Goal: Complete application form: Complete application form

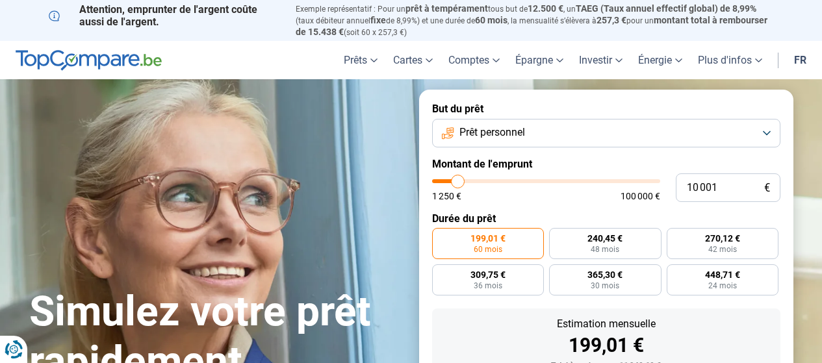
scroll to position [65, 0]
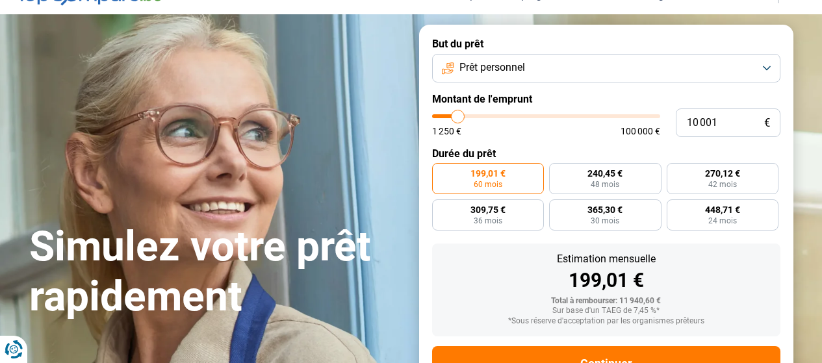
type input "38 250"
type input "38250"
click at [520, 118] on input "range" at bounding box center [546, 116] width 228 height 4
radio input "false"
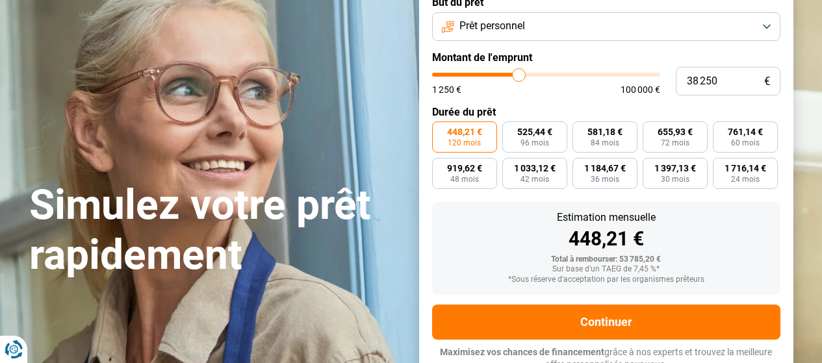
scroll to position [115, 0]
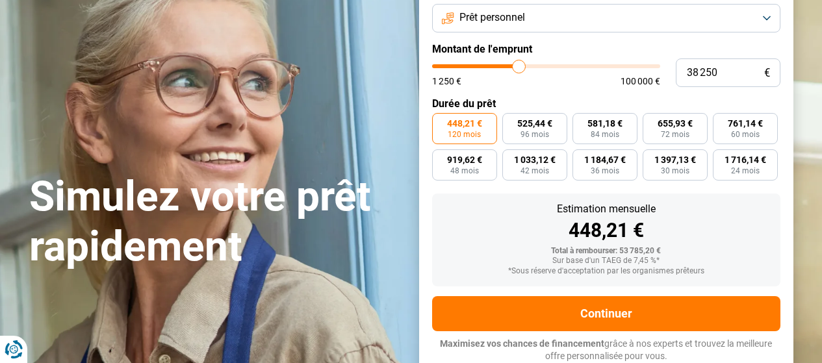
type input "37 000"
type input "37000"
type input "36 750"
type input "36750"
type input "36 500"
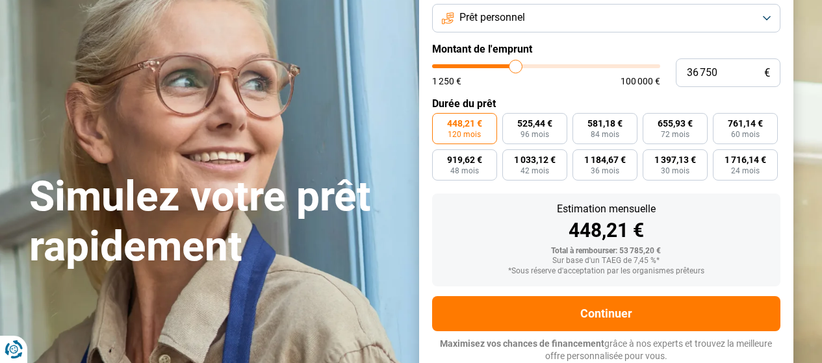
type input "36500"
type input "36 250"
type input "36250"
type input "36 000"
type input "36000"
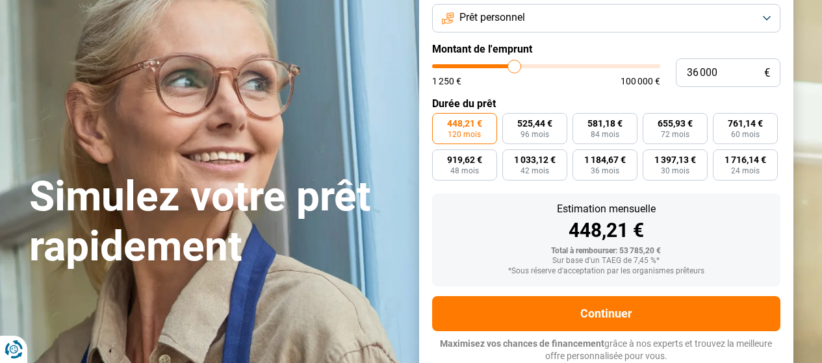
type input "35 500"
type input "35500"
type input "35 250"
type input "35250"
type input "34 750"
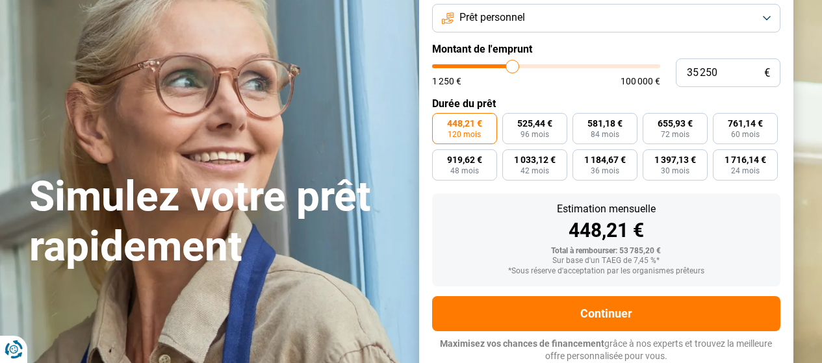
type input "34750"
type input "34 500"
type input "34500"
type input "34 250"
type input "34250"
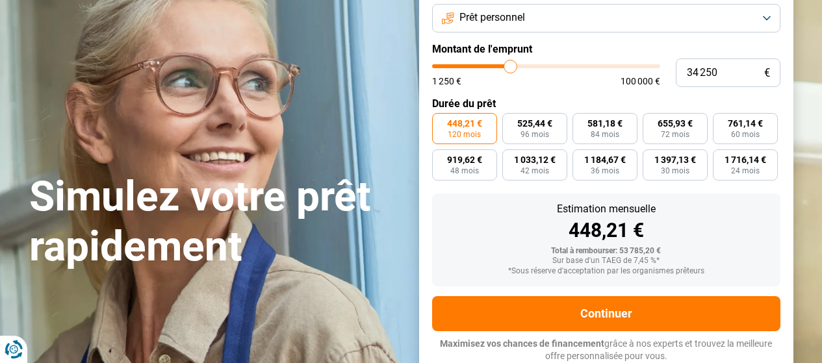
type input "33 750"
type input "33750"
type input "33 250"
type input "33250"
type input "32 750"
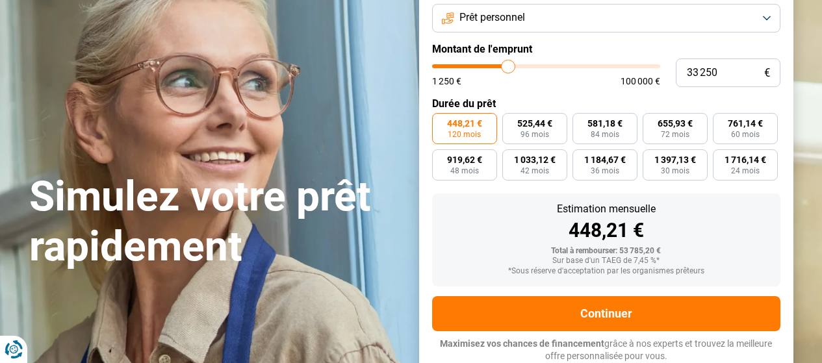
type input "32750"
type input "31 500"
type input "31500"
type input "31 000"
type input "31000"
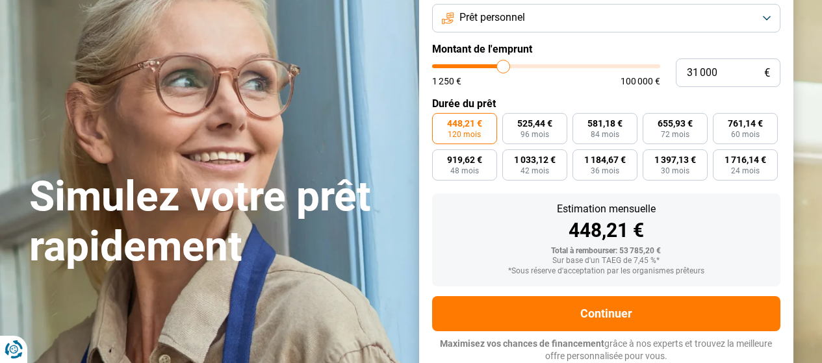
type input "30 750"
type input "30750"
type input "30 500"
type input "30500"
type input "30 250"
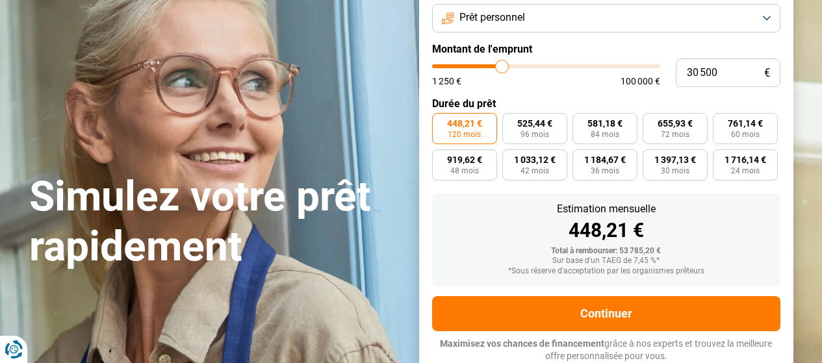
type input "30250"
type input "30 000"
type input "30000"
type input "29 750"
type input "29750"
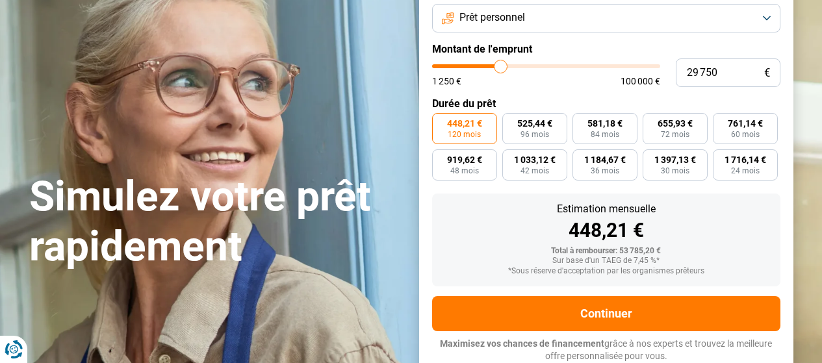
type input "29 500"
type input "29500"
type input "29 250"
type input "29250"
type input "29 000"
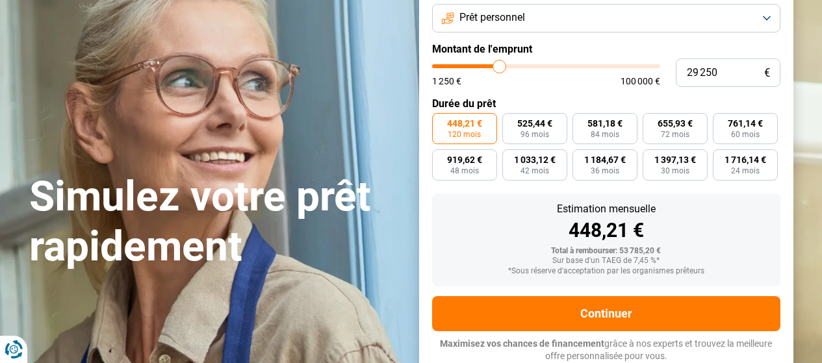
type input "29000"
type input "28 500"
type input "28500"
type input "28 250"
type input "28250"
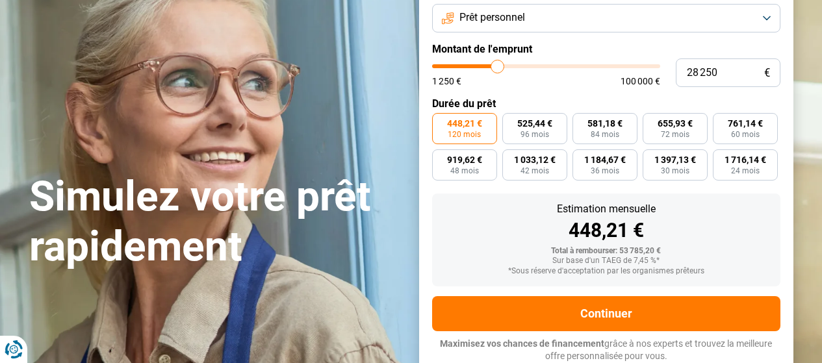
type input "28 000"
type input "28000"
type input "27 750"
type input "27750"
type input "27 250"
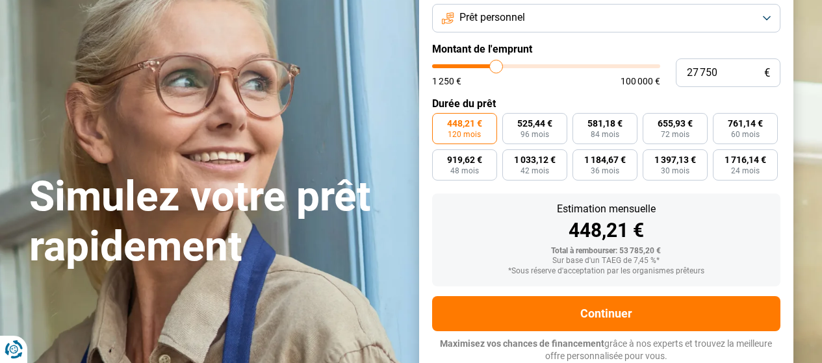
type input "27250"
type input "26 750"
type input "26750"
type input "26 500"
type input "26500"
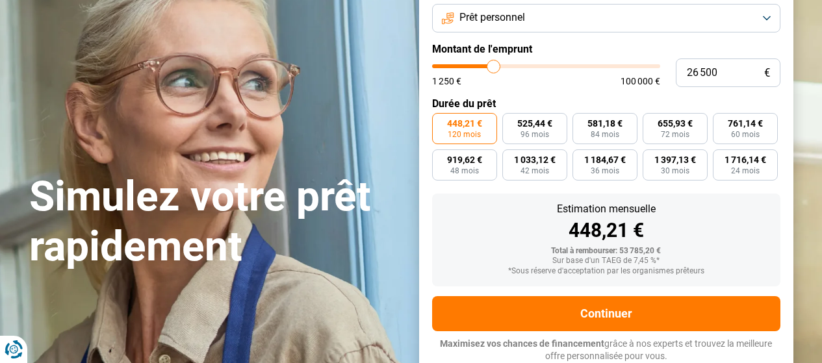
type input "26 250"
type input "26250"
type input "26 000"
type input "26000"
type input "25 750"
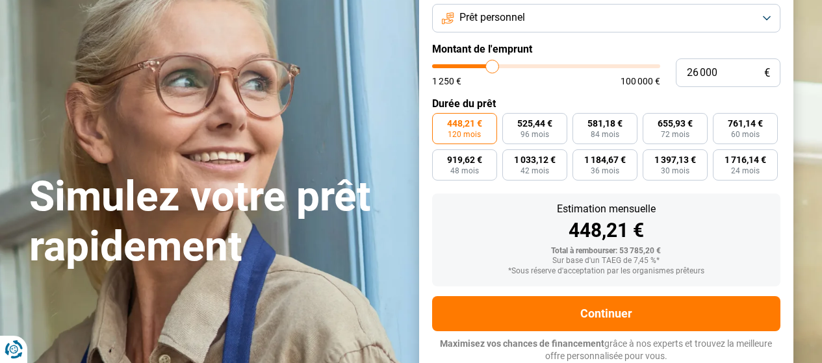
type input "25750"
type input "25 500"
type input "25500"
type input "25 250"
type input "25250"
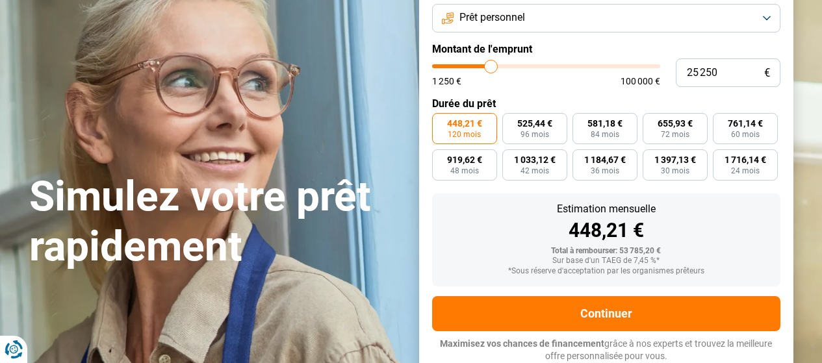
type input "24 750"
type input "24750"
type input "24 500"
type input "24500"
type input "24 250"
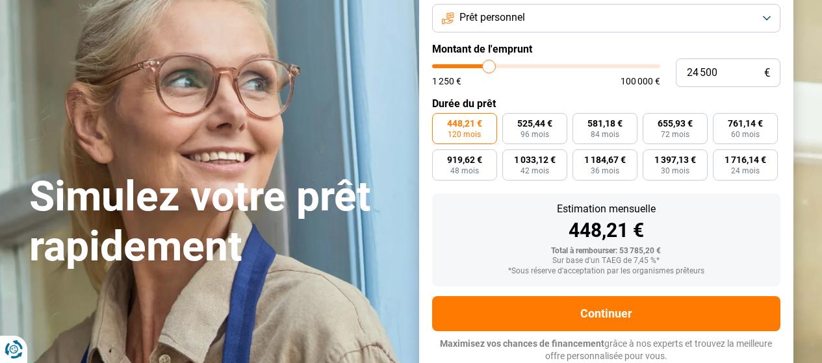
type input "24250"
type input "24 000"
type input "24000"
type input "23 750"
type input "23750"
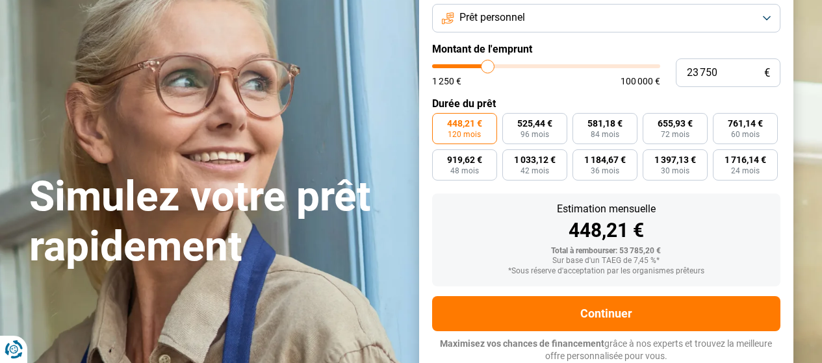
type input "23 500"
type input "23500"
type input "23 250"
type input "23250"
type input "23 000"
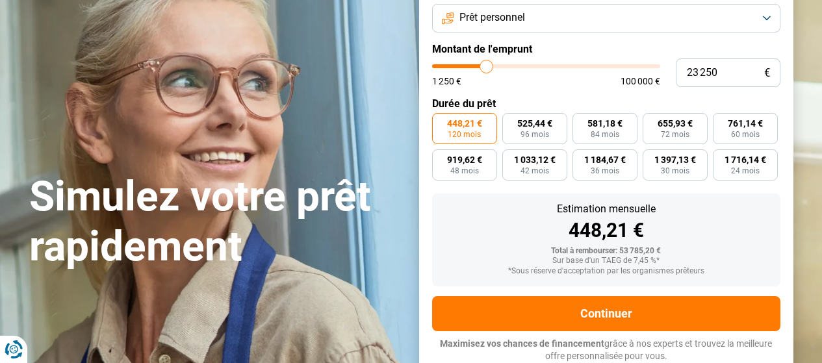
type input "23000"
type input "22 750"
type input "22750"
type input "22 500"
type input "22500"
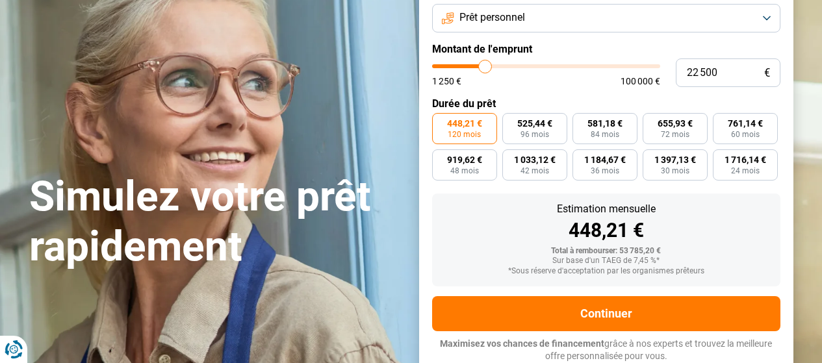
type input "22 250"
type input "22250"
type input "22 000"
type input "22000"
type input "21 500"
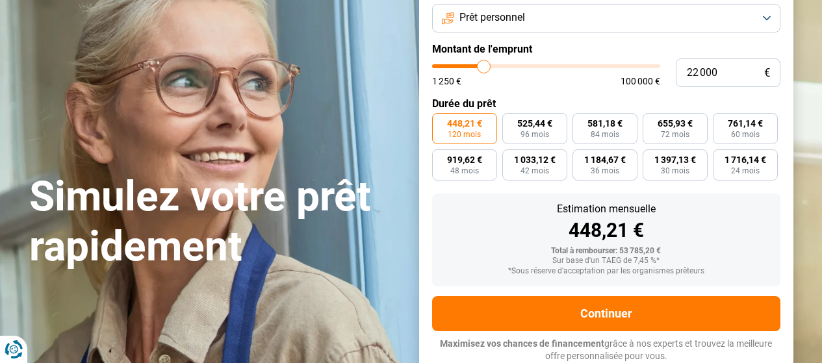
type input "21500"
type input "21 250"
type input "21250"
type input "21 000"
type input "21000"
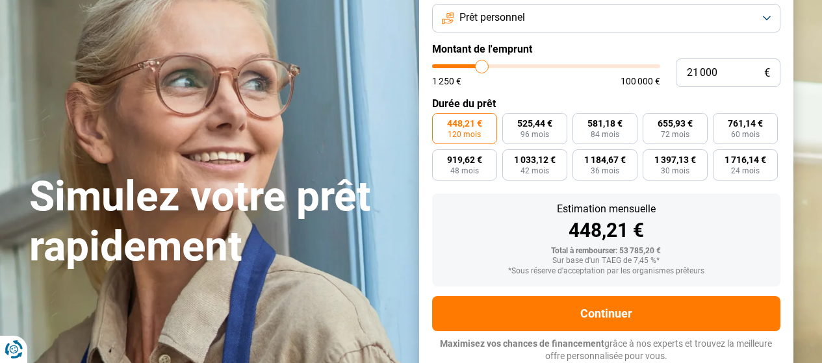
type input "20 750"
type input "20750"
type input "20 250"
type input "20250"
type input "20 000"
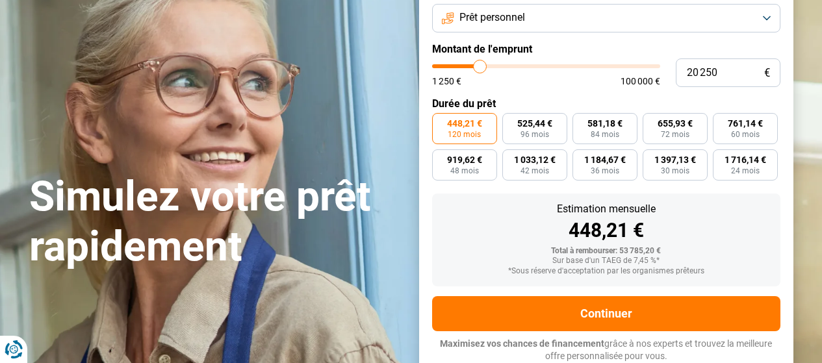
type input "20000"
type input "19 750"
type input "19750"
type input "19 500"
type input "19500"
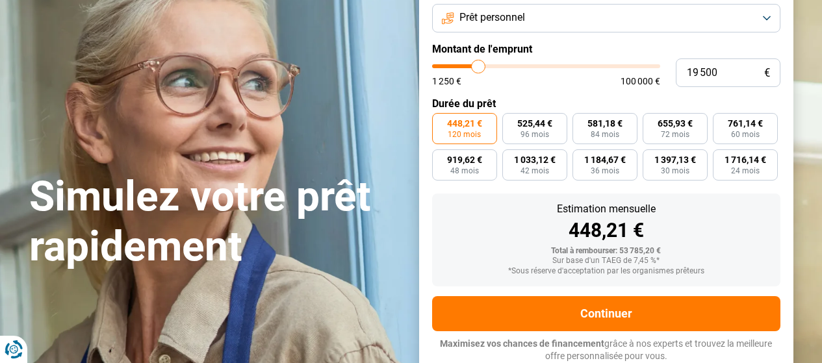
type input "19 250"
type input "19250"
type input "19 000"
type input "19000"
type input "18 750"
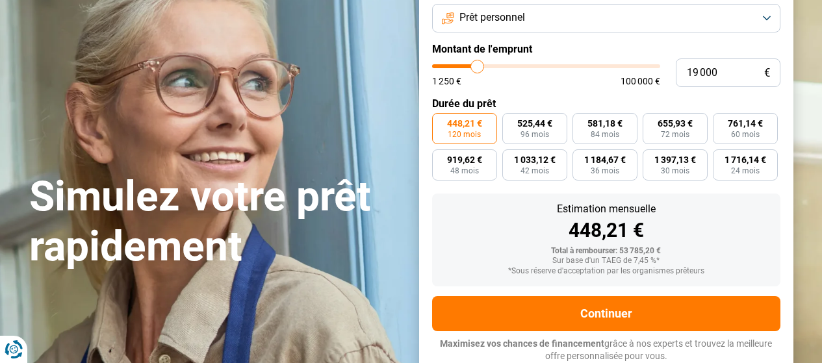
type input "18750"
type input "18 500"
type input "18500"
type input "18 250"
type input "18250"
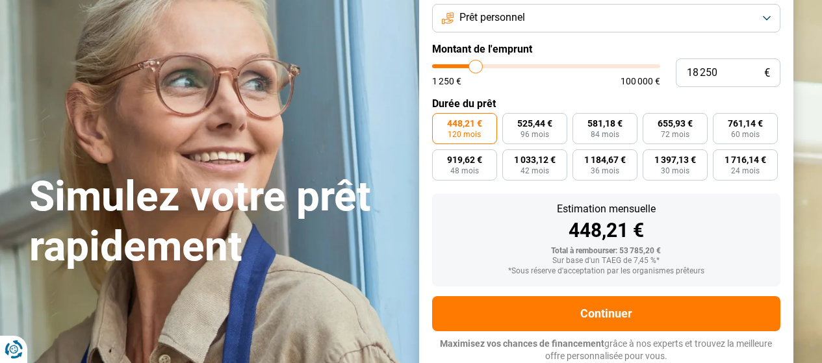
type input "18 000"
type input "18000"
type input "17 750"
type input "17750"
type input "17 500"
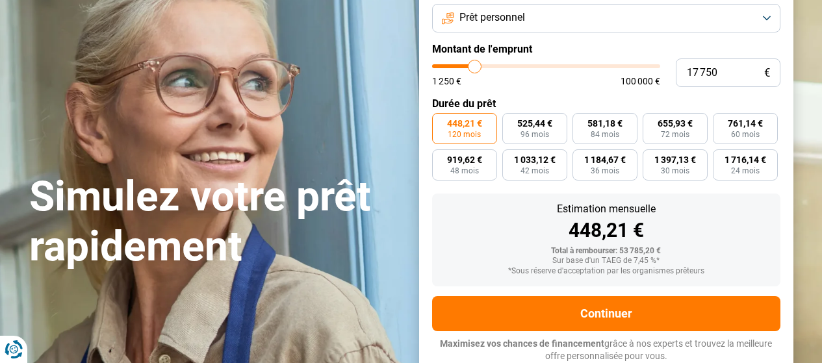
type input "17500"
type input "17 250"
type input "17250"
type input "16 750"
type input "16750"
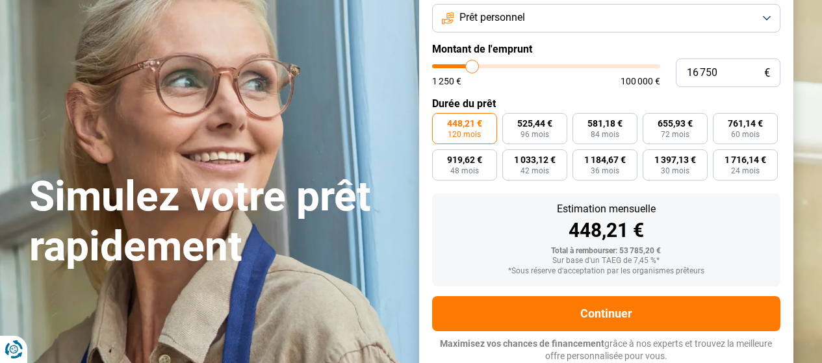
type input "16 500"
type input "16500"
type input "16 250"
type input "16250"
type input "16 000"
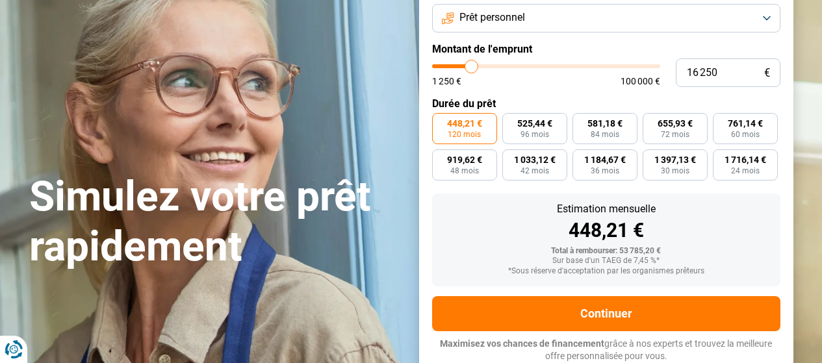
type input "16000"
type input "15 750"
type input "15750"
type input "15 500"
type input "15500"
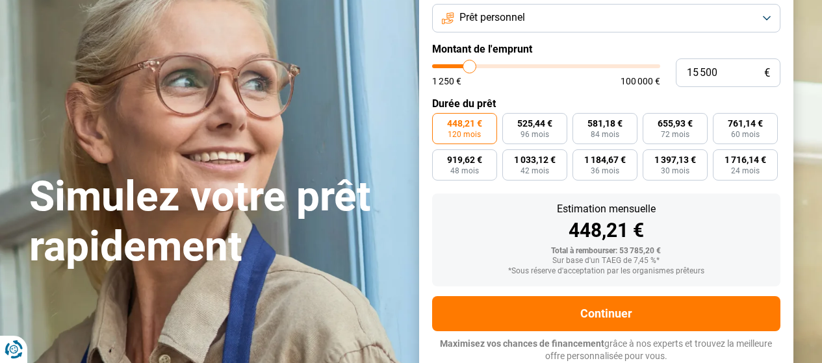
type input "15 000"
type input "15000"
type input "14 750"
type input "14750"
type input "15 000"
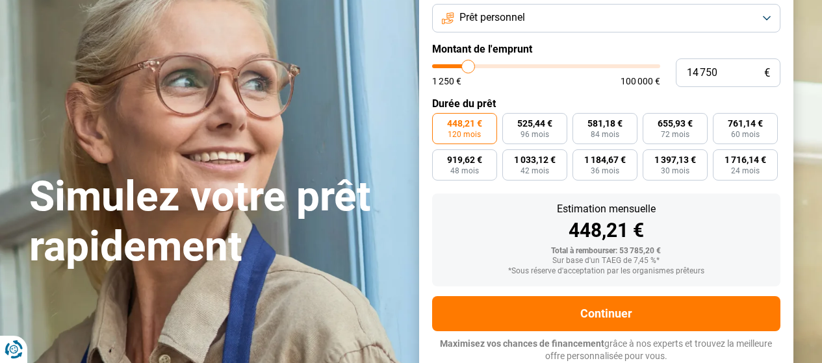
type input "15000"
type input "15 250"
type input "15250"
type input "15 500"
type input "15500"
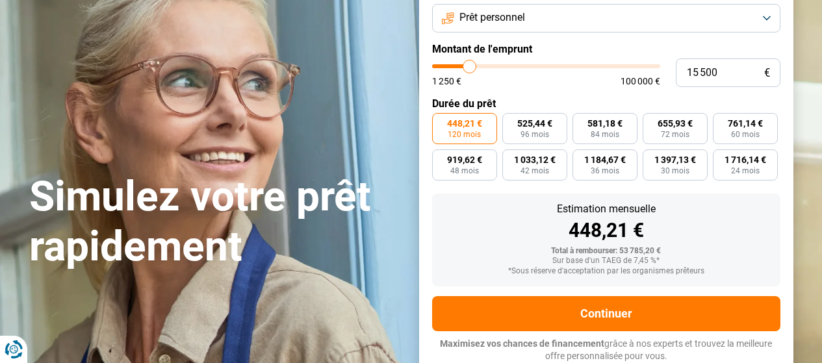
type input "15 250"
type input "15250"
type input "15 000"
type input "15000"
type input "14 750"
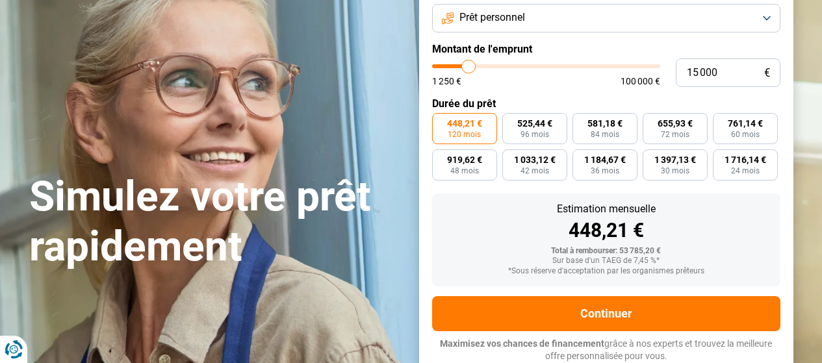
type input "14750"
type input "14 500"
type input "14500"
type input "14 750"
type input "14750"
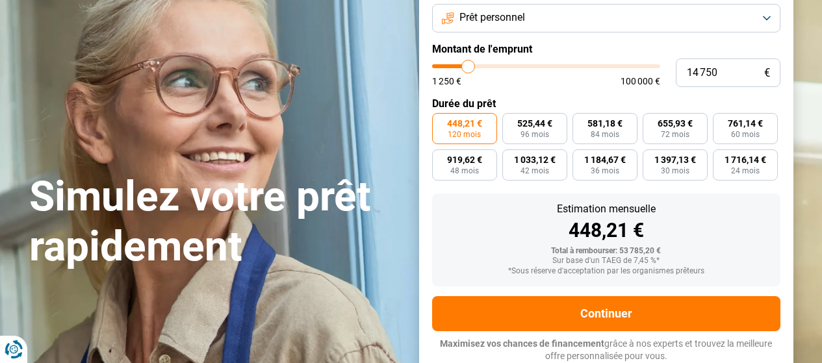
type input "15 000"
drag, startPoint x: 516, startPoint y: 66, endPoint x: 469, endPoint y: 51, distance: 49.8
type input "15000"
click at [469, 64] on input "range" at bounding box center [546, 66] width 228 height 4
radio input "true"
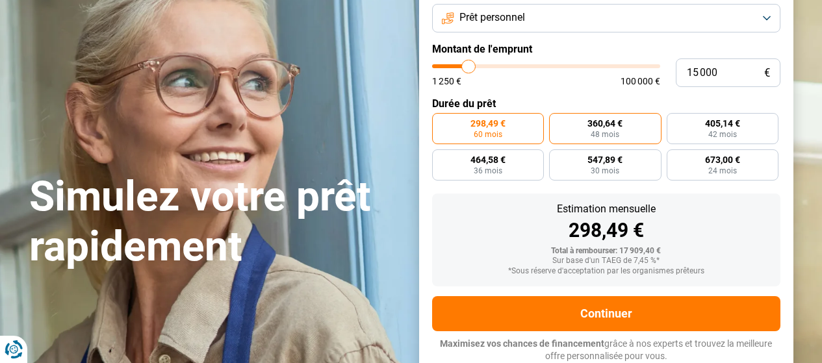
click at [630, 130] on label "360,64 € 48 mois" at bounding box center [605, 128] width 112 height 31
click at [558, 122] on input "360,64 € 48 mois" at bounding box center [553, 117] width 8 height 8
radio input "true"
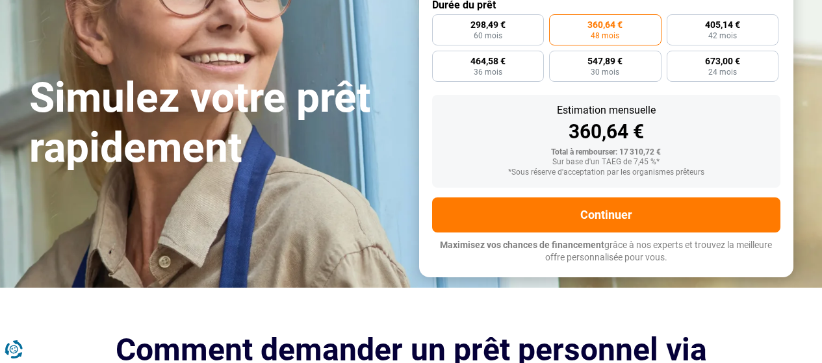
scroll to position [180, 0]
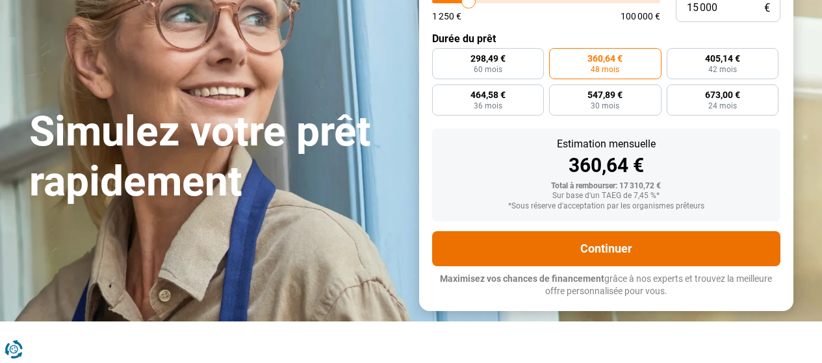
click at [609, 248] on button "Continuer" at bounding box center [606, 248] width 349 height 35
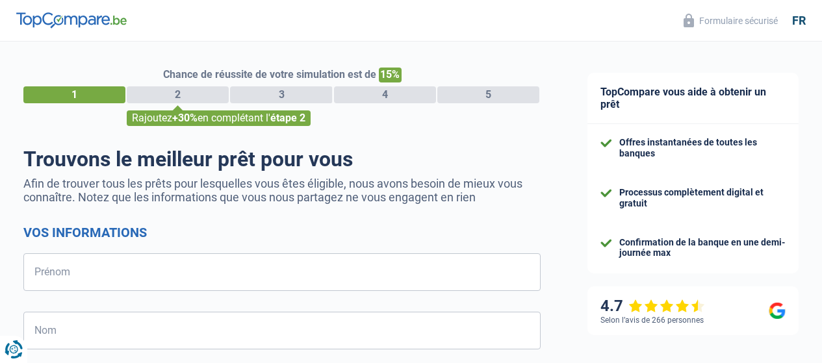
select select "32"
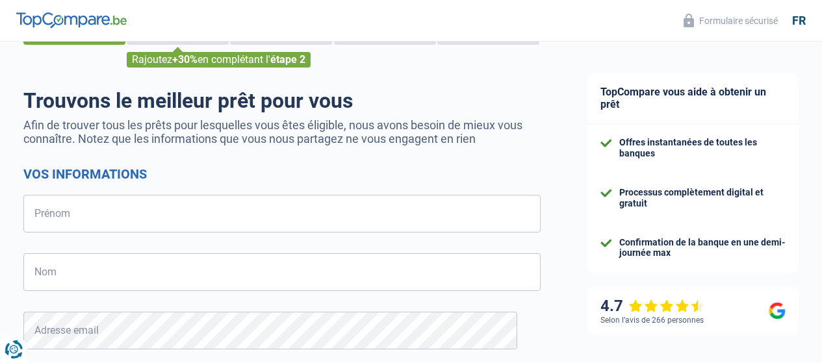
scroll to position [65, 0]
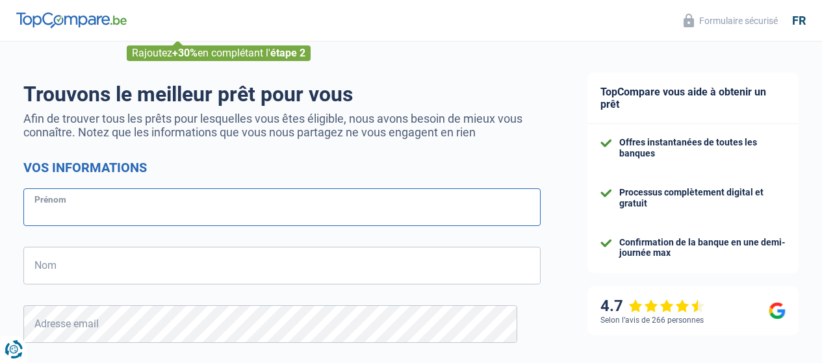
click at [95, 209] on input "Prénom" at bounding box center [282, 208] width 518 height 38
type input "DOMINIQUE"
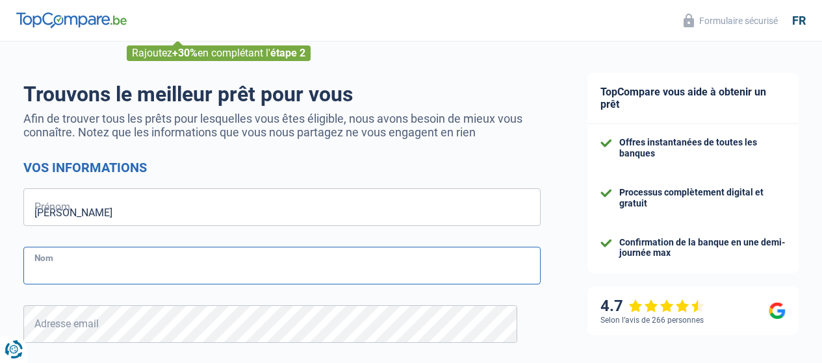
type input "VANDERLIN"
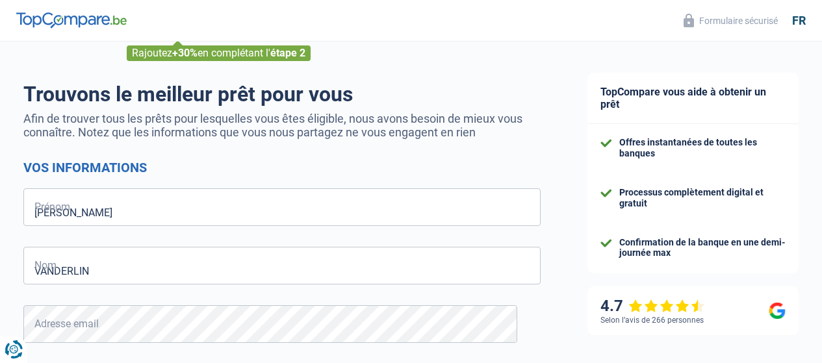
type input "476520059"
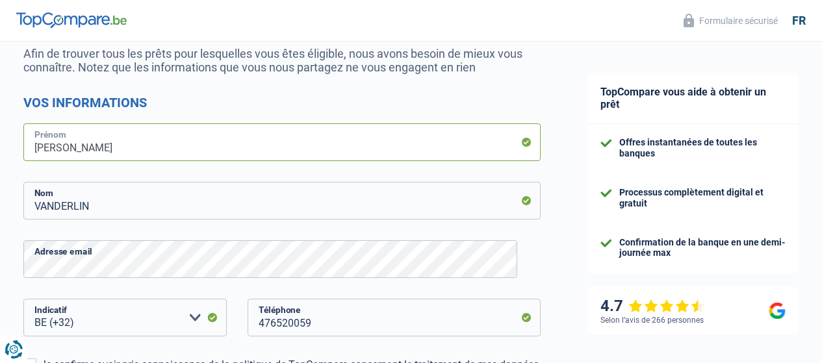
scroll to position [260, 0]
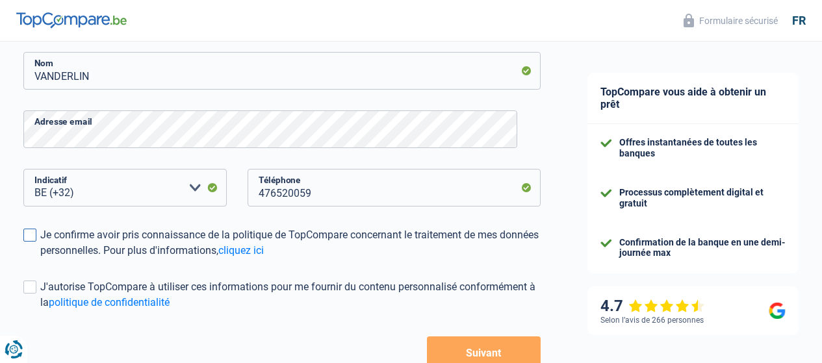
click at [36, 235] on span at bounding box center [29, 235] width 13 height 13
click at [40, 259] on input "Je confirme avoir pris connaissance de la politique de TopCompare concernant le…" at bounding box center [40, 259] width 0 height 0
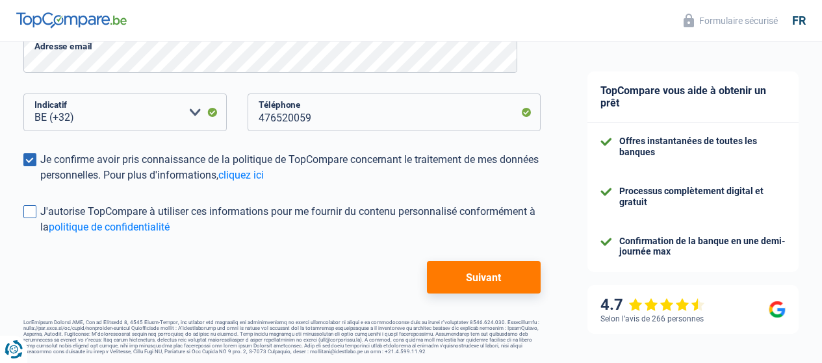
scroll to position [341, 0]
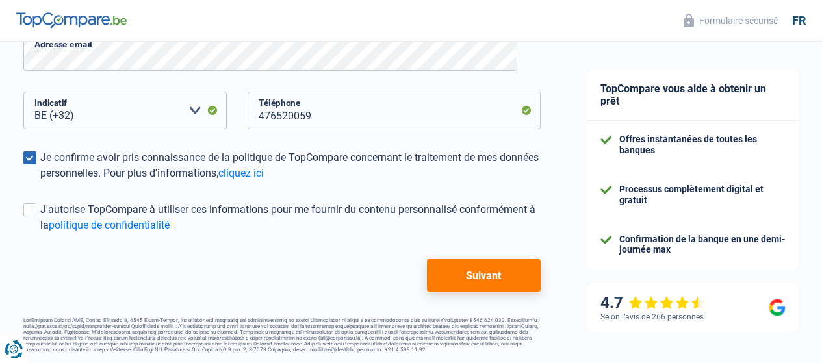
click at [458, 272] on button "Suivant" at bounding box center [484, 275] width 114 height 33
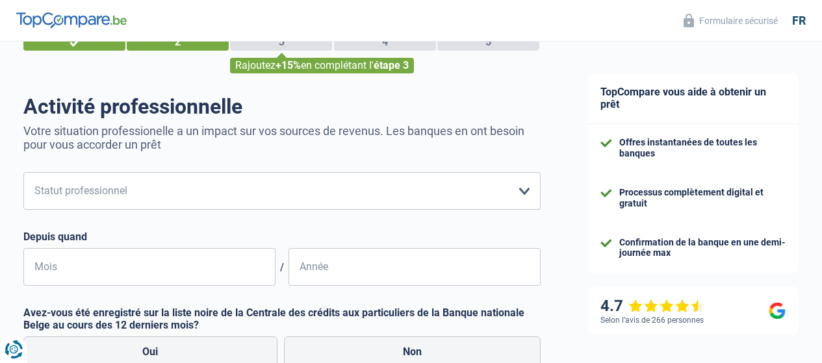
scroll to position [65, 0]
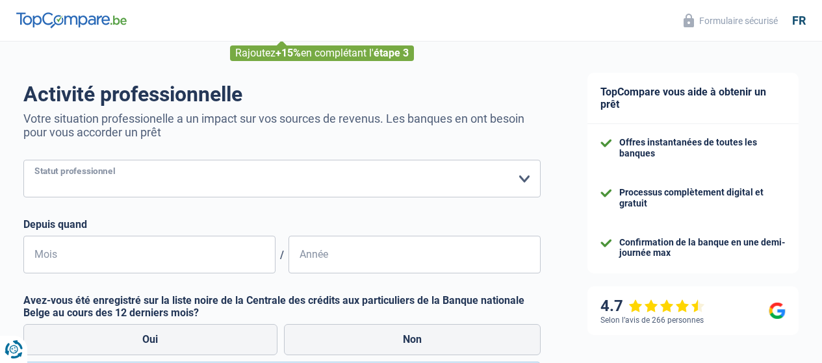
click at [511, 181] on select "Ouvrier Employé privé Employé public Invalide Indépendant Pensionné Chômeur Mut…" at bounding box center [282, 179] width 518 height 38
select select "independent"
click at [34, 161] on select "Ouvrier Employé privé Employé public Invalide Indépendant Pensionné Chômeur Mut…" at bounding box center [282, 179] width 518 height 38
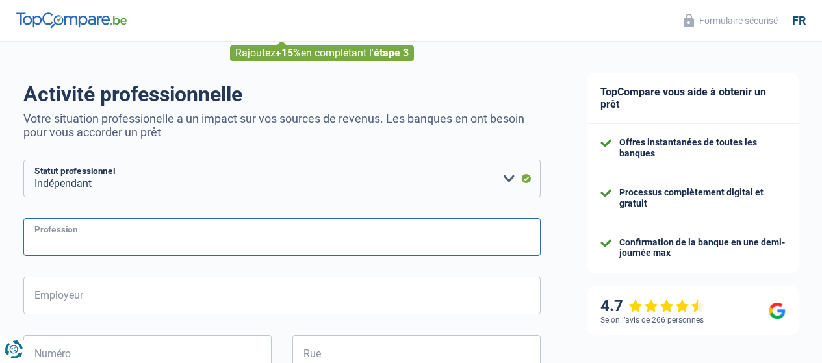
click at [133, 239] on input "Profession" at bounding box center [282, 237] width 518 height 38
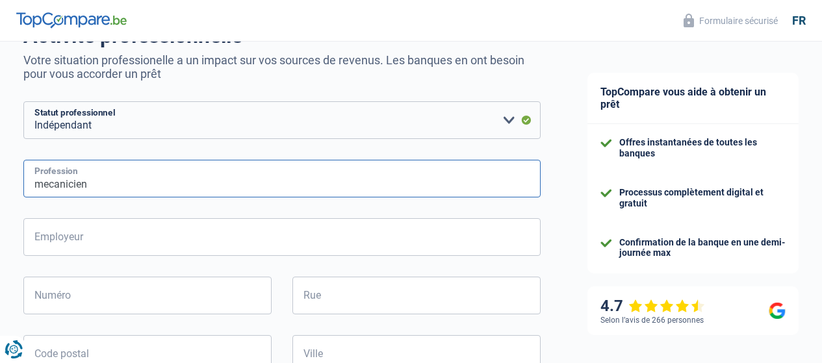
scroll to position [130, 0]
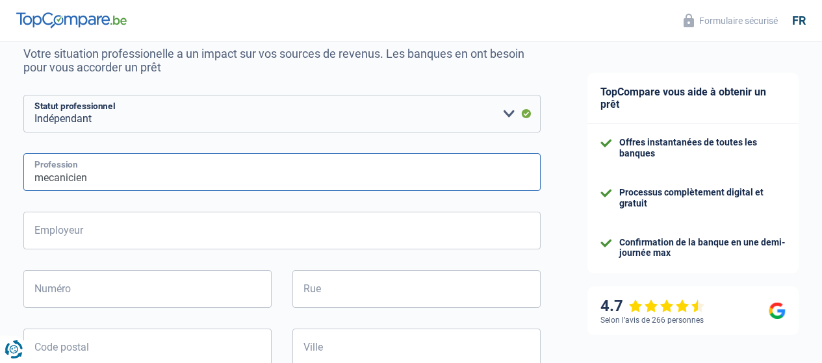
type input "mecanicien"
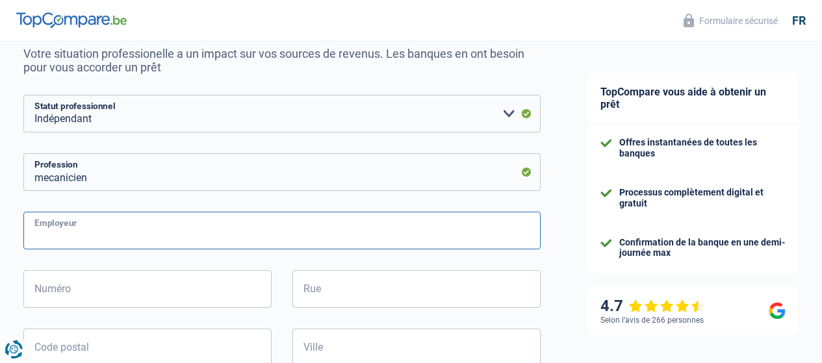
click at [189, 239] on input "Employeur" at bounding box center [282, 231] width 518 height 38
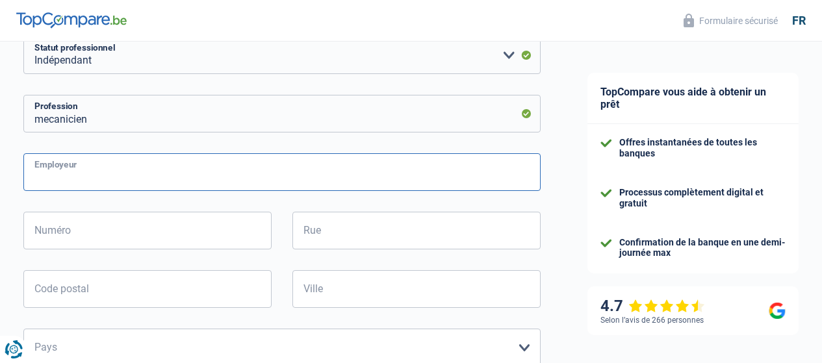
scroll to position [195, 0]
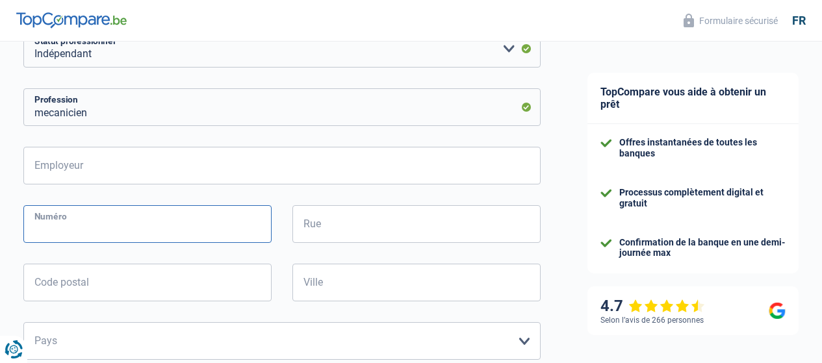
click at [116, 229] on input "Numéro" at bounding box center [147, 224] width 248 height 38
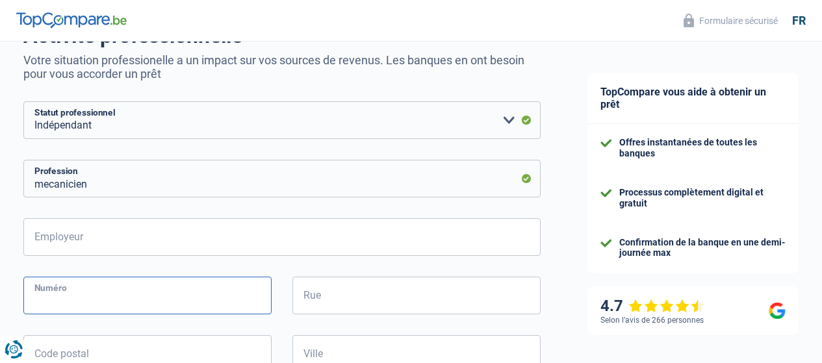
scroll to position [130, 0]
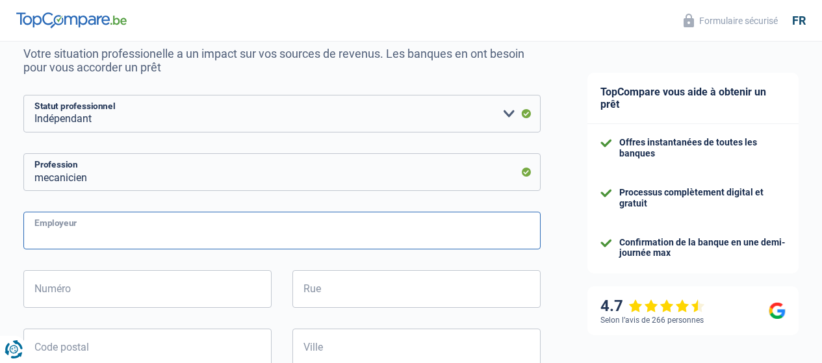
click at [131, 236] on input "Employeur" at bounding box center [282, 231] width 518 height 38
type input "GARAGE DOMOTORS"
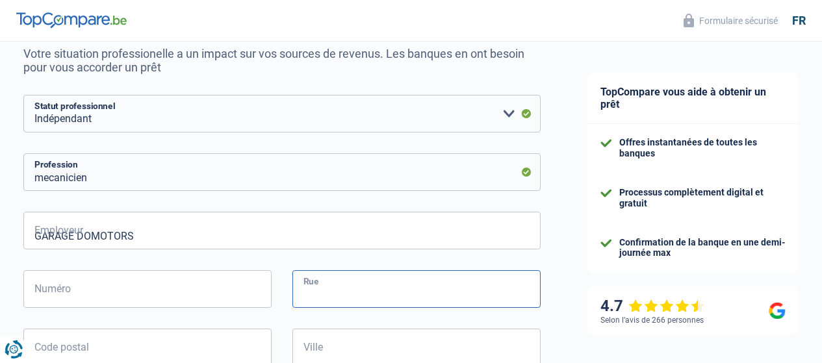
type input "RUE HAUTE,6"
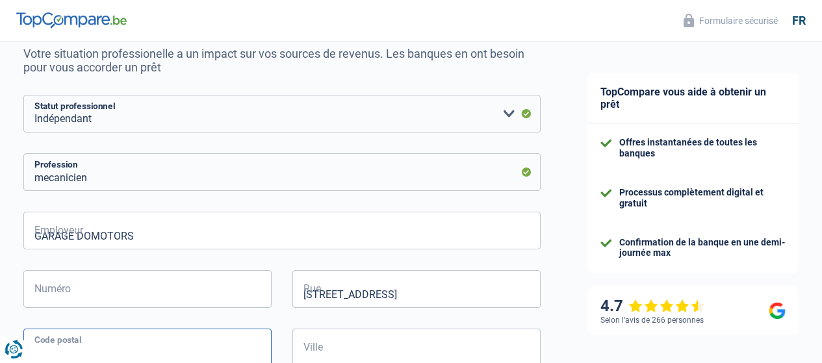
type input "1435"
type input "CORBAIS"
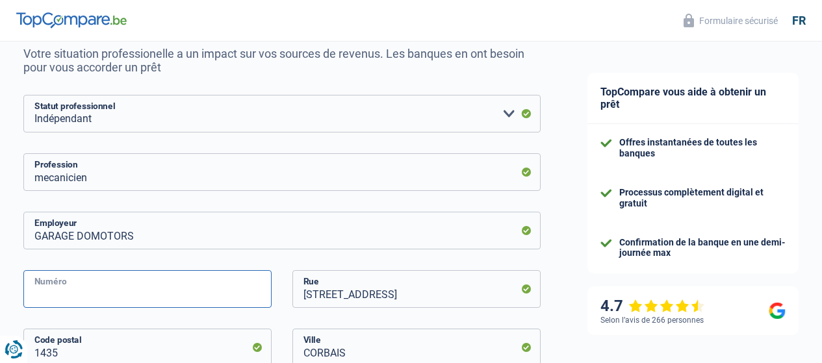
type input "6"
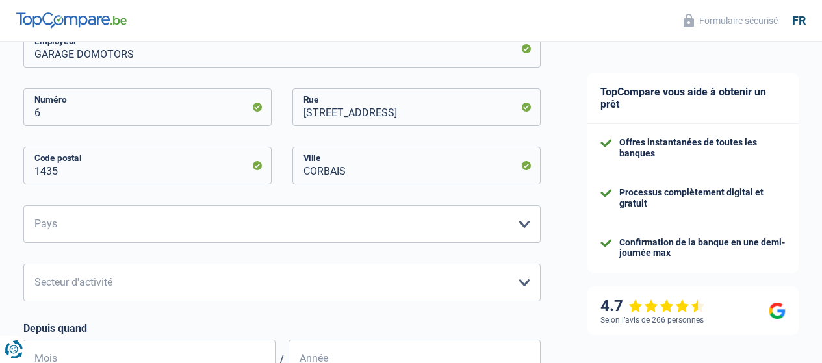
scroll to position [325, 0]
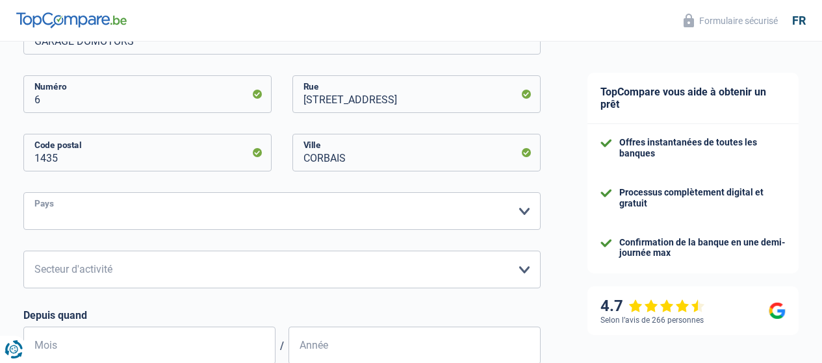
click at [513, 207] on select "Belgique Luxembourg Veuillez sélectionner une option" at bounding box center [282, 211] width 518 height 38
select select "BE"
click at [34, 193] on select "Belgique Luxembourg Veuillez sélectionner une option" at bounding box center [282, 211] width 518 height 38
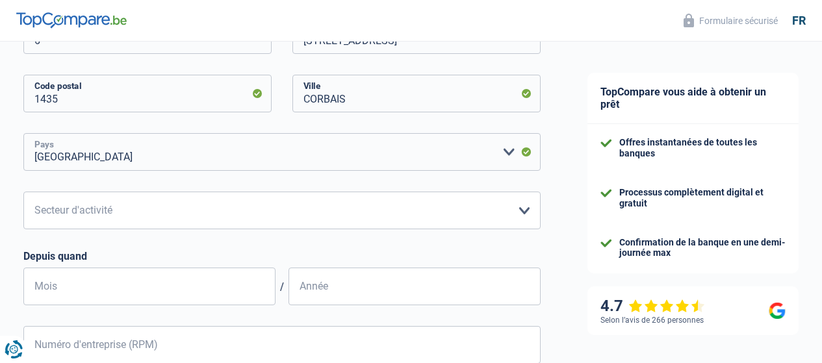
scroll to position [390, 0]
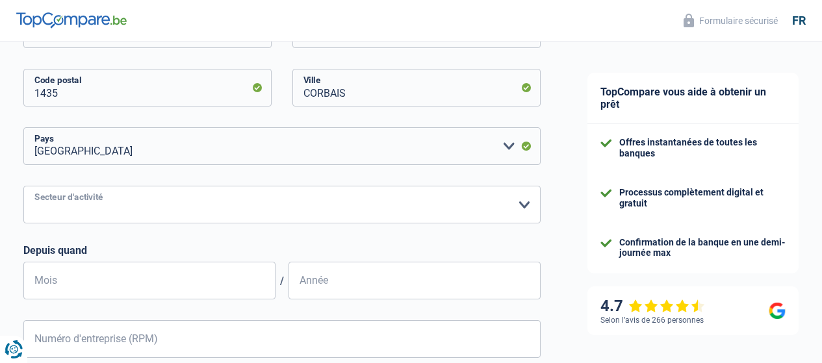
click at [508, 204] on select "Agriculture/Pêche Industrie Horeca Courier/Fitness/Taxi Construction Banques/As…" at bounding box center [282, 205] width 518 height 38
select select "smallCompanies"
click at [34, 187] on select "Agriculture/Pêche Industrie Horeca Courier/Fitness/Taxi Construction Banques/As…" at bounding box center [282, 205] width 518 height 38
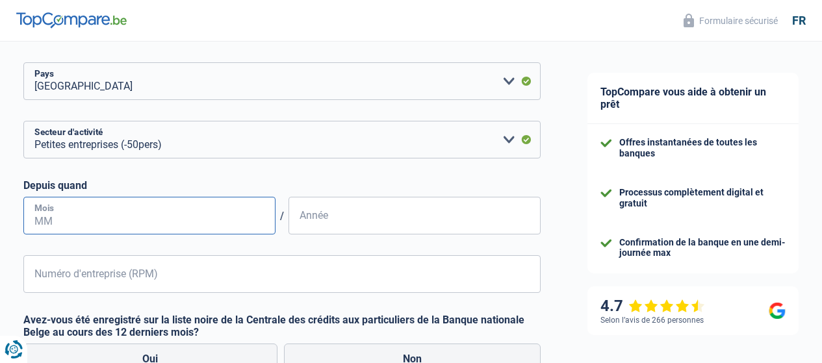
click at [101, 223] on input "Mois" at bounding box center [149, 216] width 252 height 38
type input "01"
click at [353, 222] on input "Année" at bounding box center [415, 216] width 252 height 38
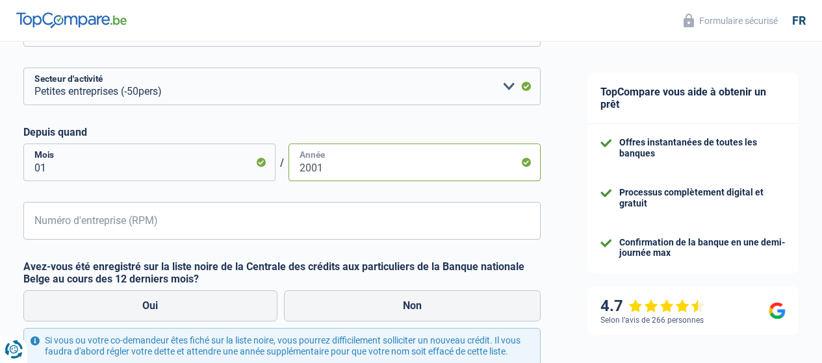
scroll to position [520, 0]
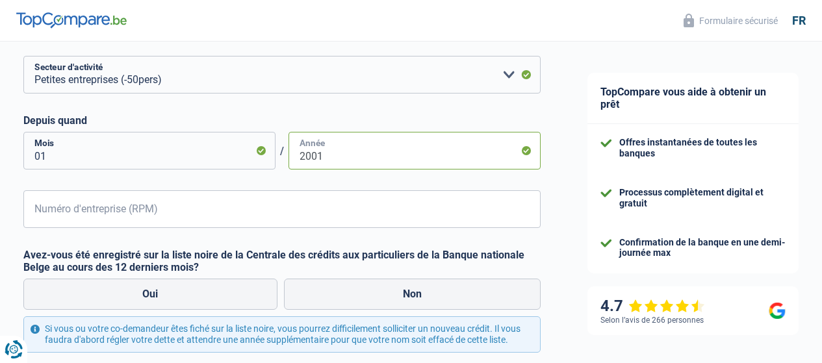
type input "2001"
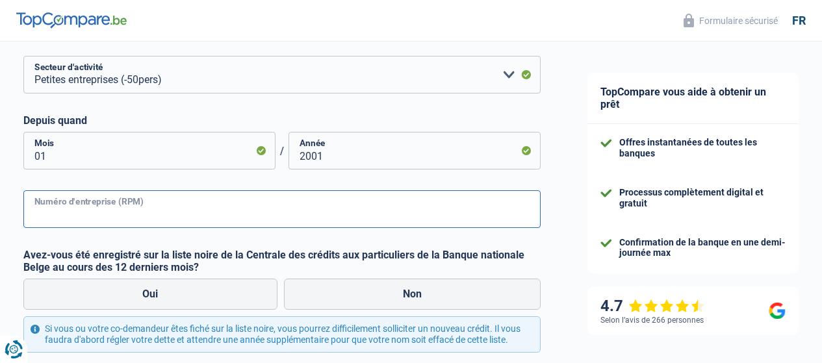
click at [142, 214] on input "Numéro d'entreprise (RPM)" at bounding box center [282, 210] width 518 height 38
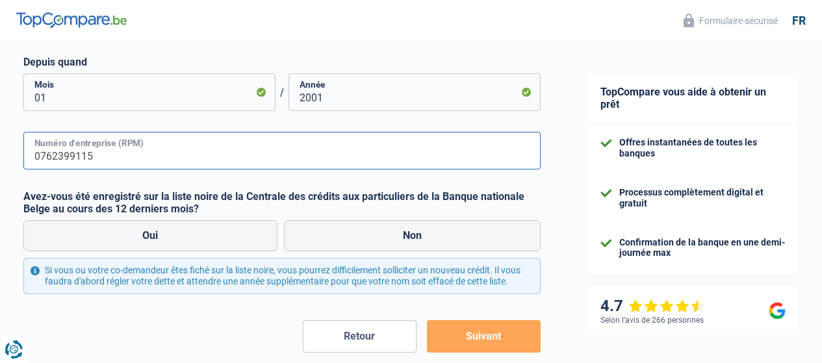
scroll to position [585, 0]
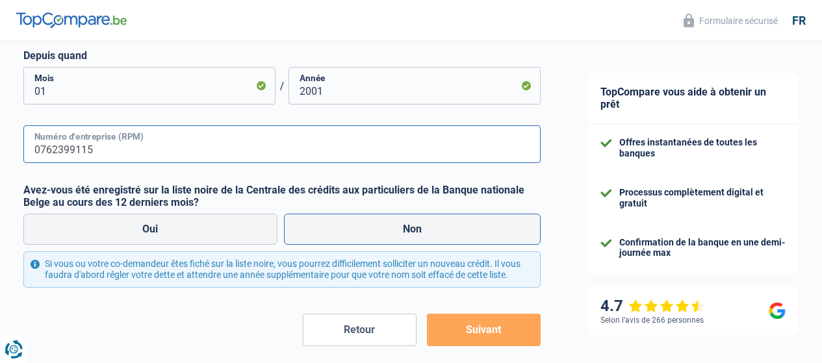
type input "0762399115"
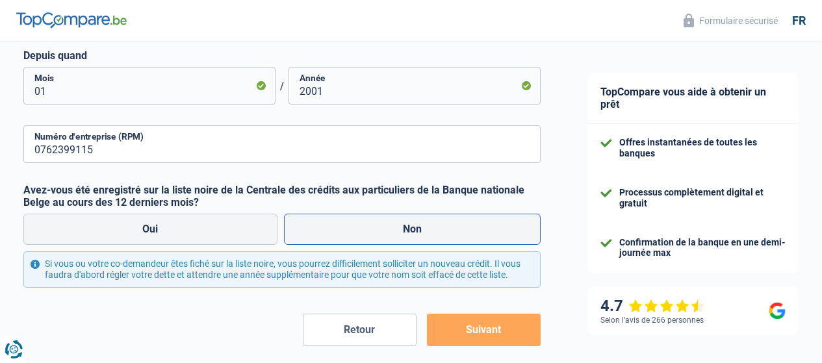
click at [389, 241] on label "Non" at bounding box center [412, 229] width 257 height 31
click at [389, 241] on input "Non" at bounding box center [412, 229] width 257 height 31
radio input "true"
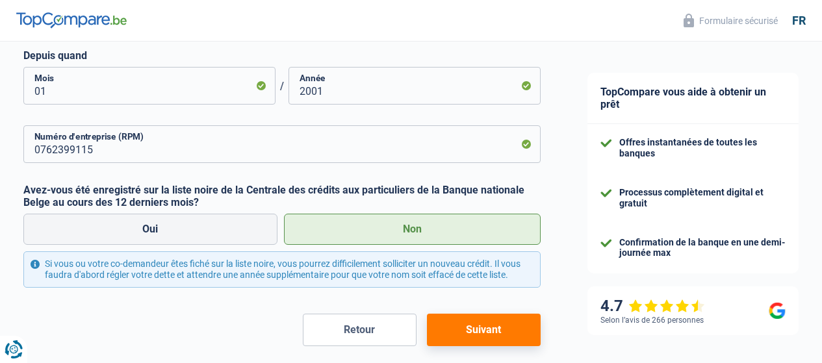
scroll to position [650, 0]
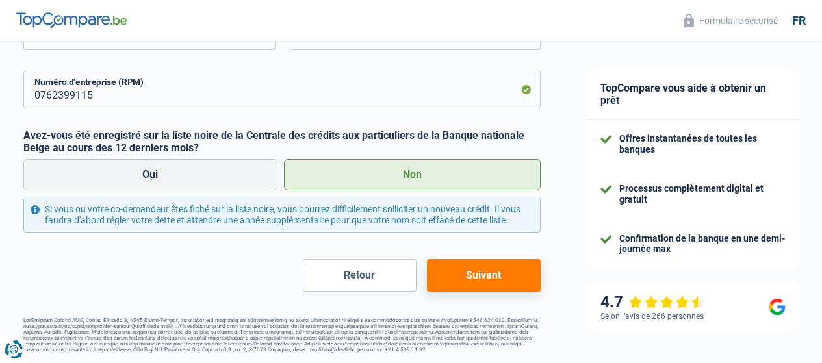
click at [488, 269] on button "Suivant" at bounding box center [484, 275] width 114 height 33
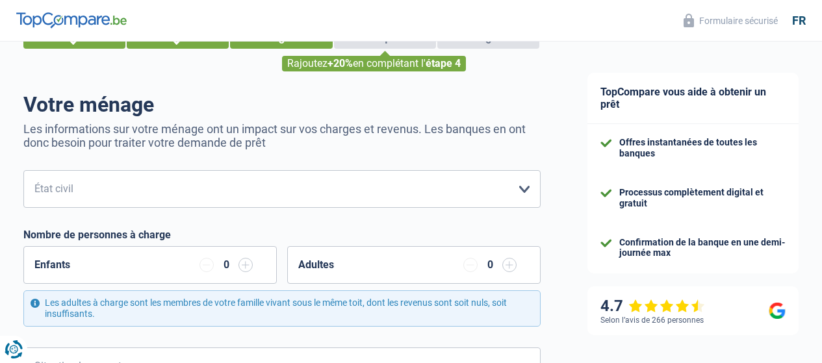
scroll to position [65, 0]
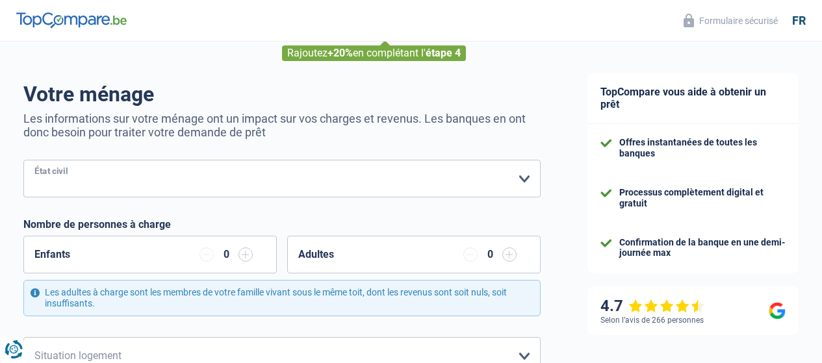
click at [519, 178] on select "Célibataire Marié(e) Cohabitant(e) légal(e) Divorcé(e) Veuf(ve) Séparé (de fait…" at bounding box center [282, 179] width 518 height 38
select select "married"
click at [34, 161] on select "Célibataire Marié(e) Cohabitant(e) légal(e) Divorcé(e) Veuf(ve) Séparé (de fait…" at bounding box center [282, 179] width 518 height 38
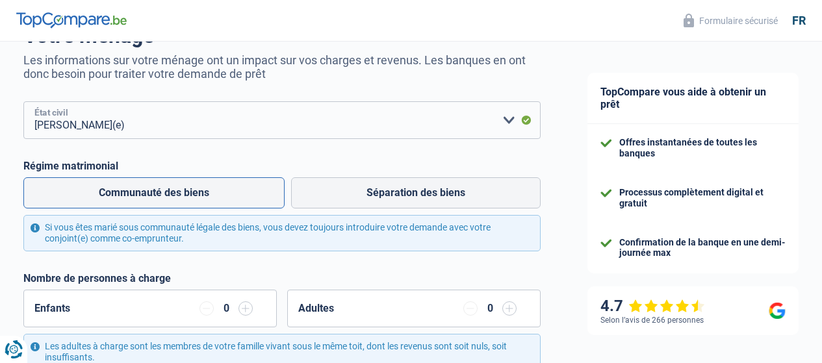
scroll to position [130, 0]
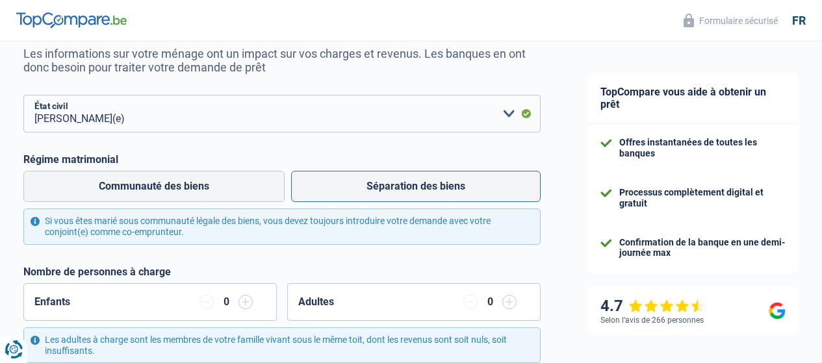
click at [366, 189] on label "Séparation des biens" at bounding box center [416, 186] width 250 height 31
click at [366, 189] on input "Séparation des biens" at bounding box center [416, 186] width 250 height 31
radio input "true"
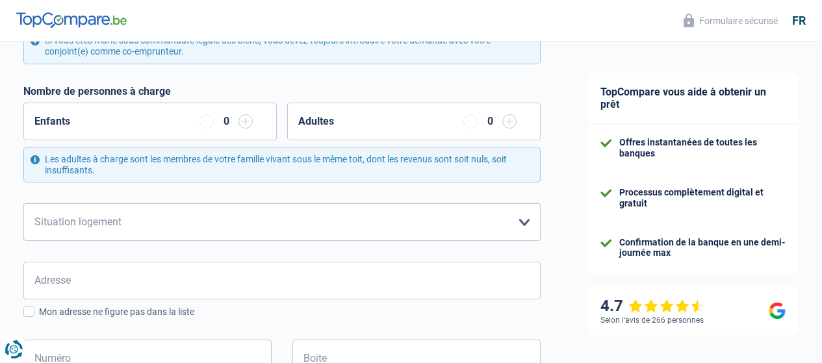
scroll to position [325, 0]
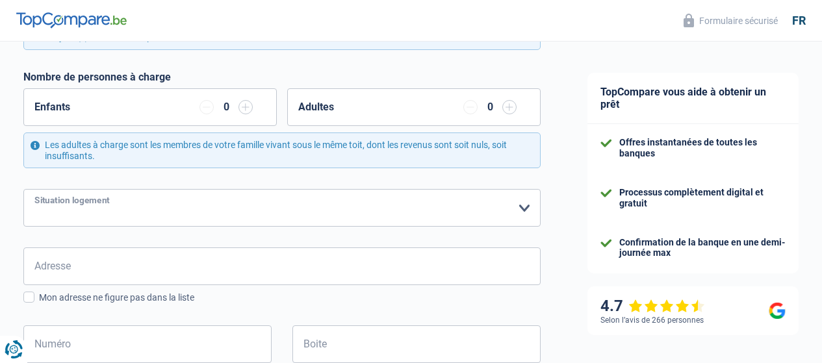
click at [510, 211] on select "Locataire Propriétaire avec prêt hypothécaire Propriétaire sans prêt hypothécai…" at bounding box center [282, 208] width 518 height 38
select select "rents"
click at [34, 191] on select "Locataire Propriétaire avec prêt hypothécaire Propriétaire sans prêt hypothécai…" at bounding box center [282, 208] width 518 height 38
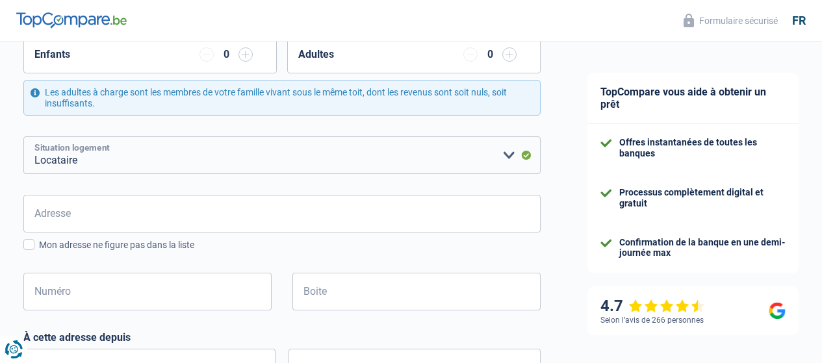
scroll to position [390, 0]
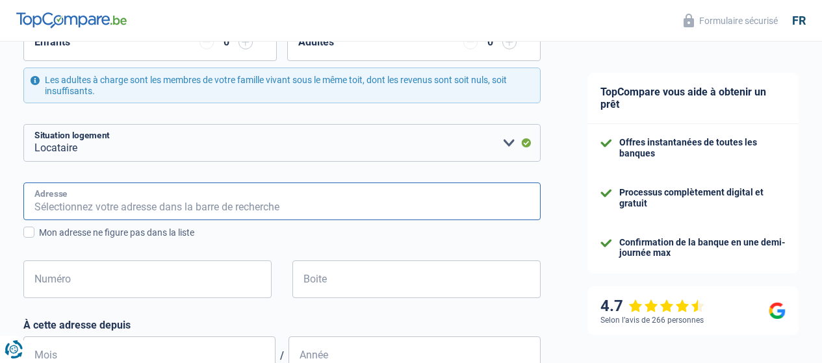
click at [101, 214] on input "Adresse" at bounding box center [282, 202] width 518 height 38
type input "RUE DES TROIS BURETTES 33"
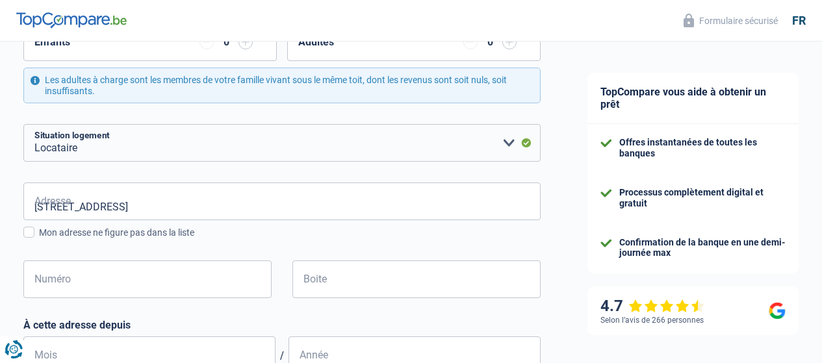
type input "Belgique"
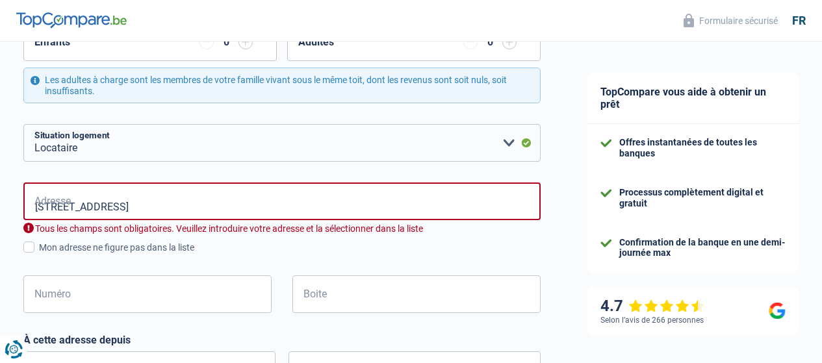
type input "Belgique"
click at [196, 210] on input "RUE DES TROIS BURETTES 33" at bounding box center [282, 202] width 518 height 38
type input "Rue des Trois Burettes, 1435, Mont-Saint-Guibert, BE"
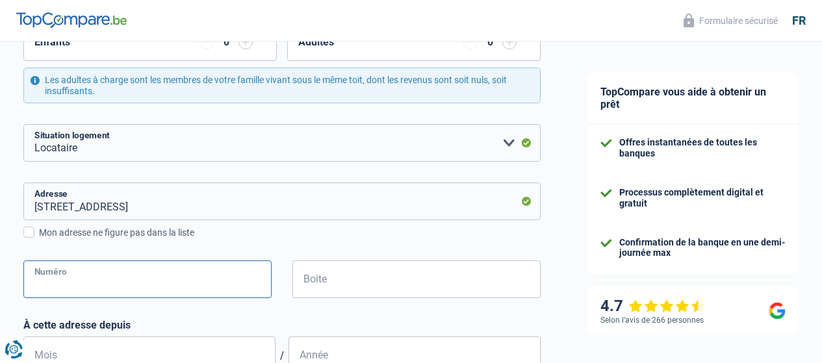
click at [103, 284] on input "Numéro" at bounding box center [147, 280] width 248 height 38
type input "33"
type input "MONT-SAINT-GUIBERT"
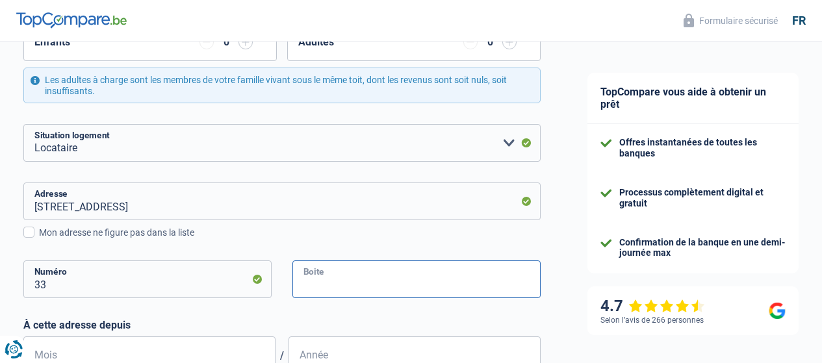
click at [345, 283] on input "Boite" at bounding box center [417, 280] width 248 height 38
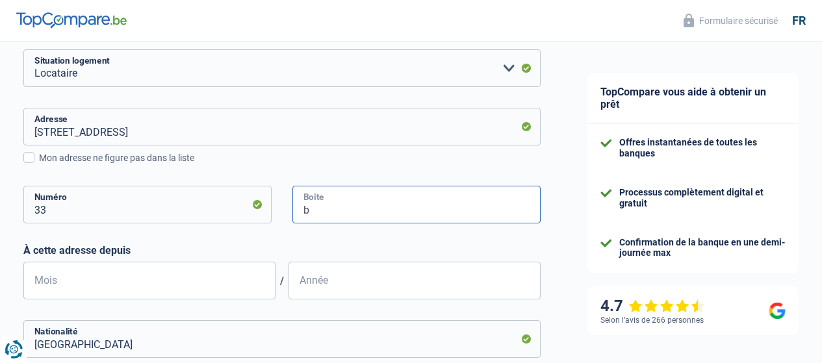
scroll to position [520, 0]
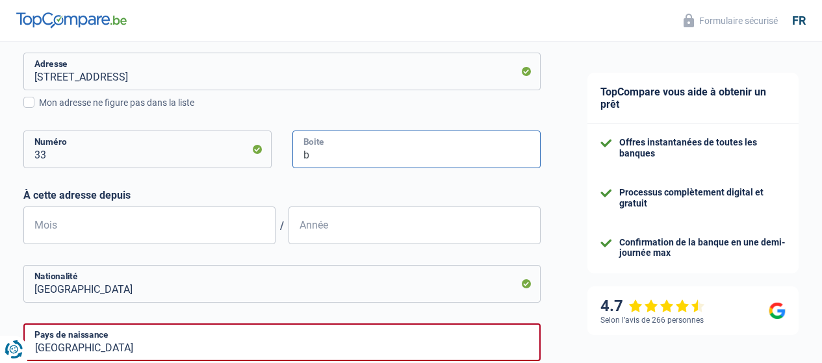
type input "b"
click at [153, 229] on input "Mois" at bounding box center [149, 226] width 252 height 38
type input "11"
click at [355, 227] on input "Année" at bounding box center [415, 226] width 252 height 38
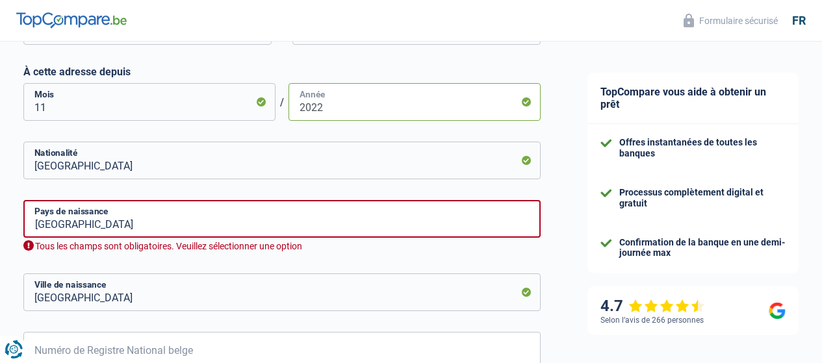
scroll to position [650, 0]
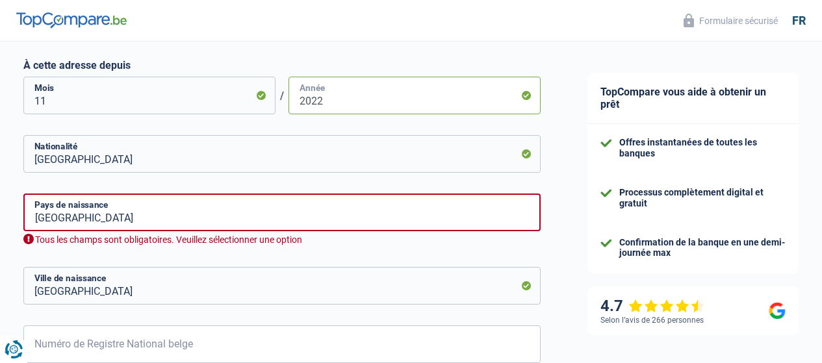
type input "2022"
click at [101, 218] on input "Belgique" at bounding box center [282, 213] width 518 height 38
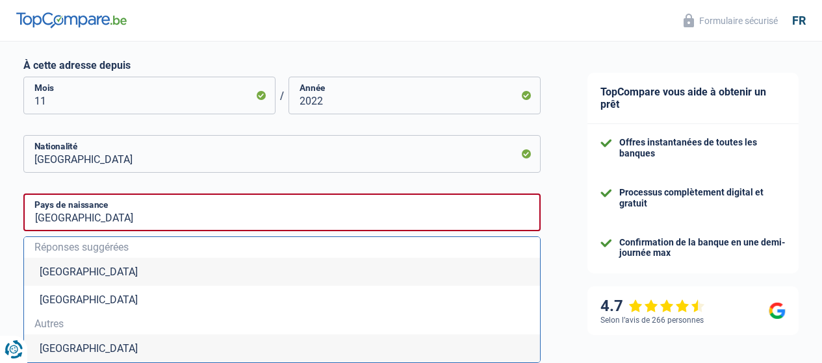
click at [72, 272] on li "Belgique" at bounding box center [282, 272] width 516 height 28
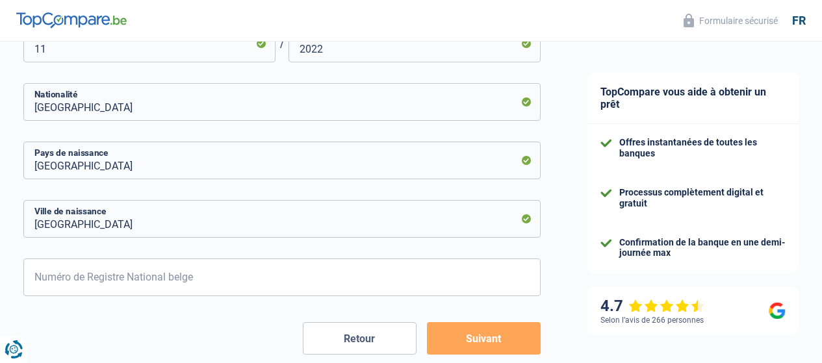
scroll to position [715, 0]
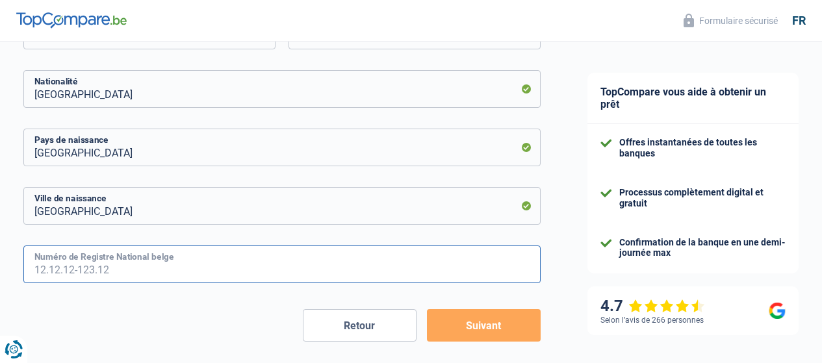
click at [235, 263] on input "Numéro de Registre National belge" at bounding box center [282, 265] width 518 height 38
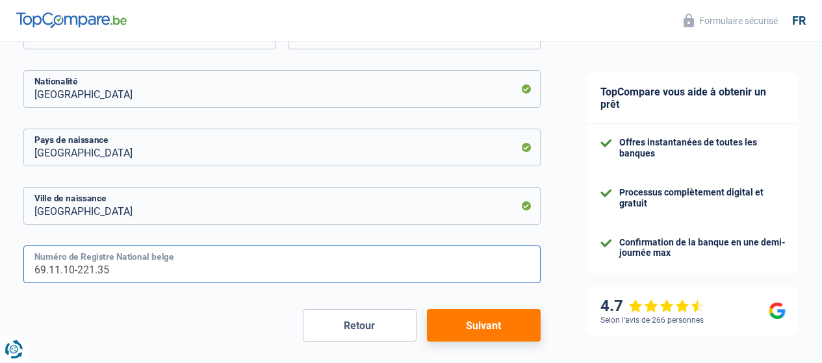
type input "69.11.10-221.35"
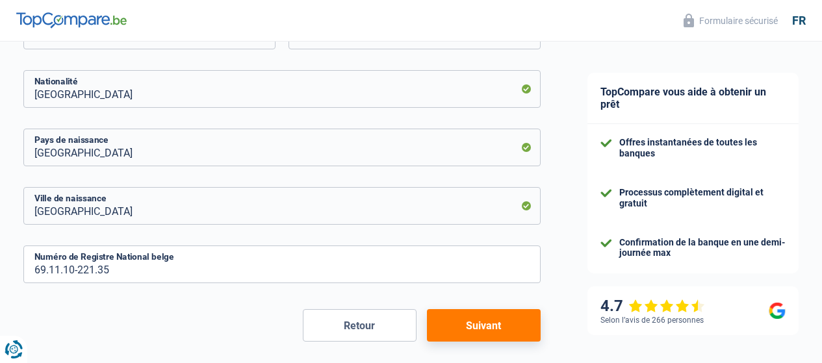
click at [474, 332] on button "Suivant" at bounding box center [484, 325] width 114 height 33
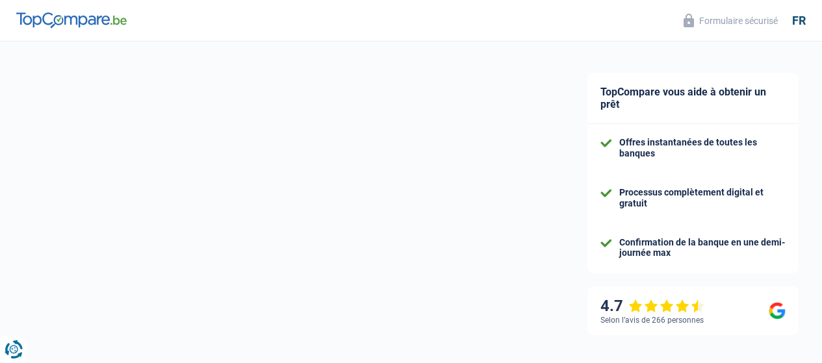
select select "netSalary"
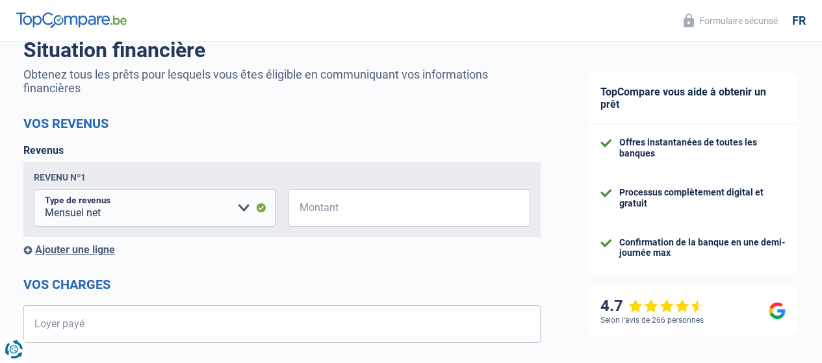
scroll to position [130, 0]
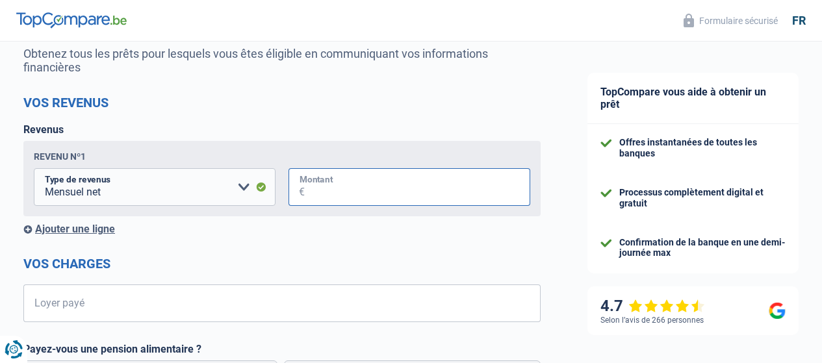
click at [360, 189] on input "Montant" at bounding box center [418, 187] width 226 height 38
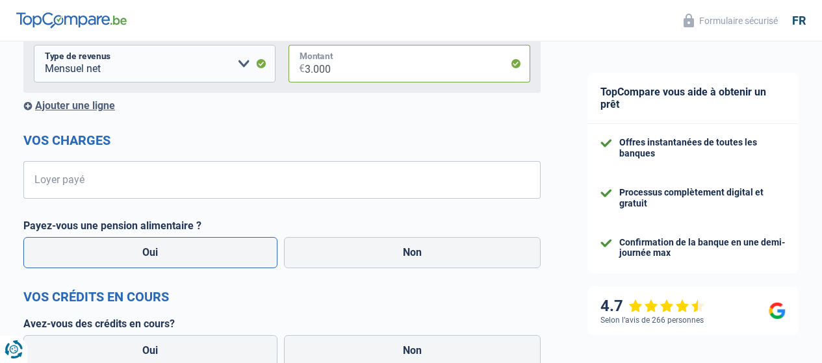
scroll to position [260, 0]
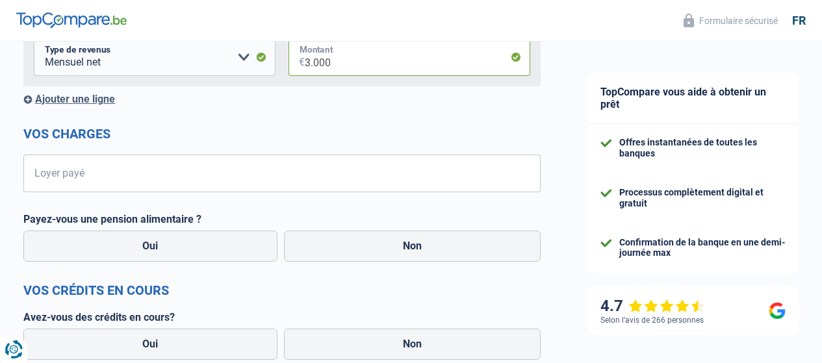
type input "3.000"
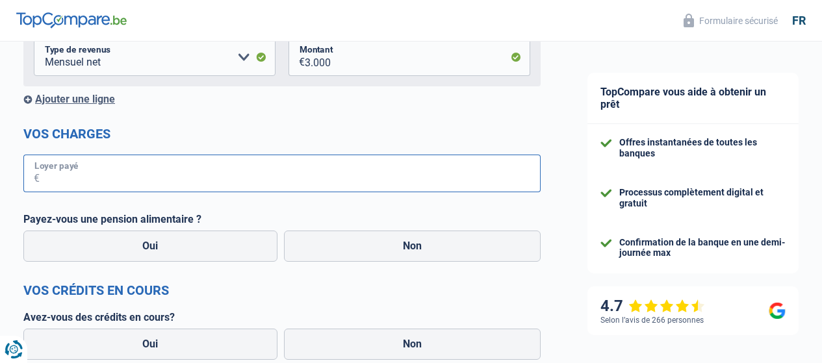
click at [136, 176] on input "Loyer payé" at bounding box center [290, 174] width 501 height 38
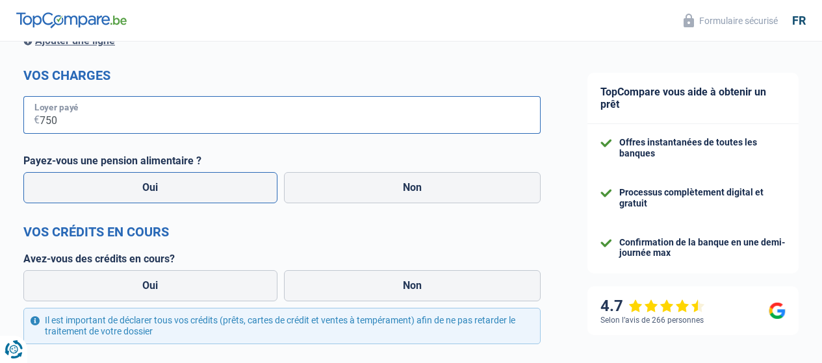
scroll to position [325, 0]
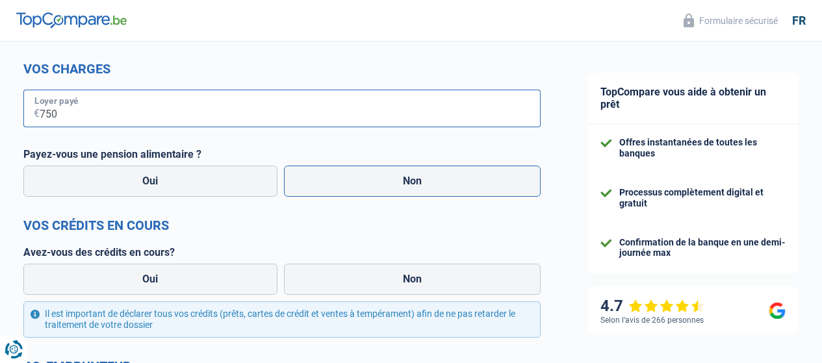
type input "750"
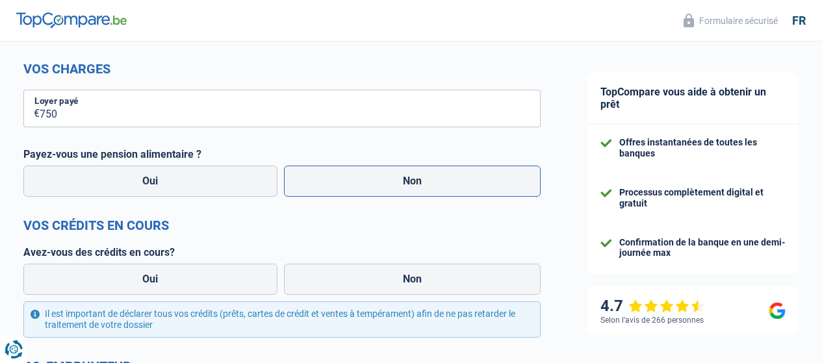
click at [387, 185] on label "Non" at bounding box center [412, 181] width 257 height 31
click at [387, 185] on input "Non" at bounding box center [412, 181] width 257 height 31
radio input "true"
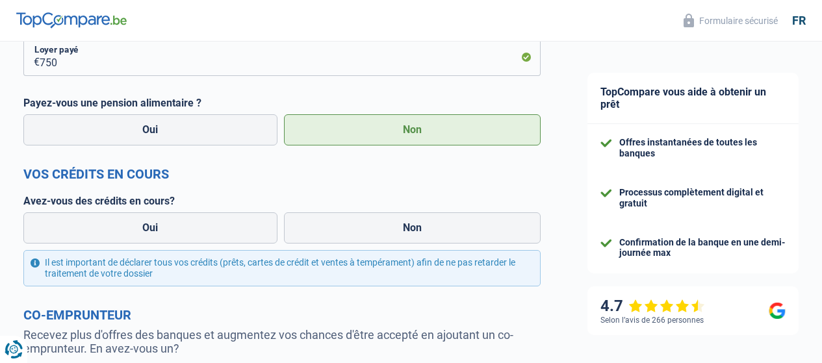
scroll to position [390, 0]
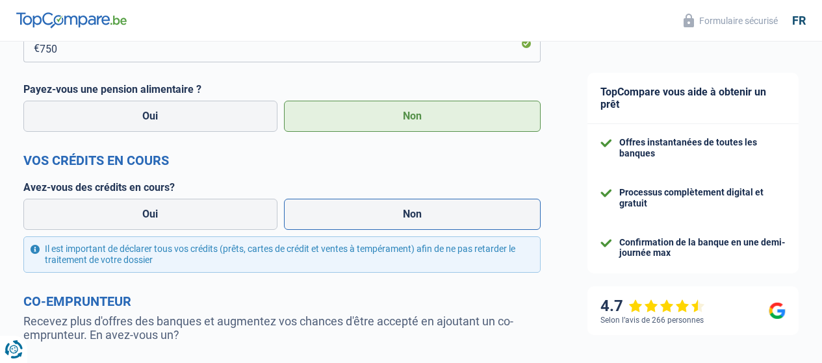
click at [341, 219] on label "Non" at bounding box center [412, 214] width 257 height 31
click at [341, 219] on input "Non" at bounding box center [412, 214] width 257 height 31
radio input "true"
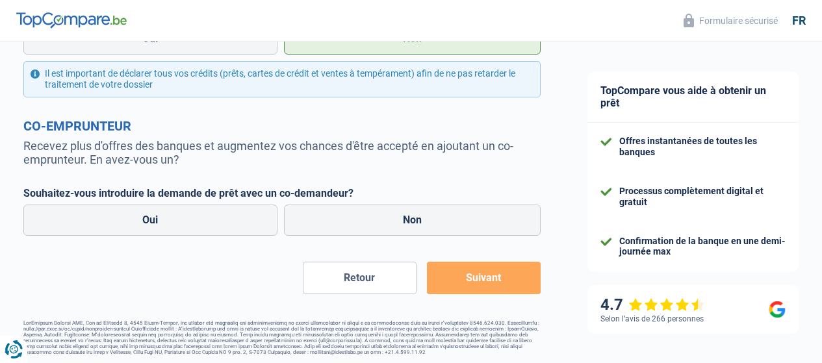
scroll to position [574, 0]
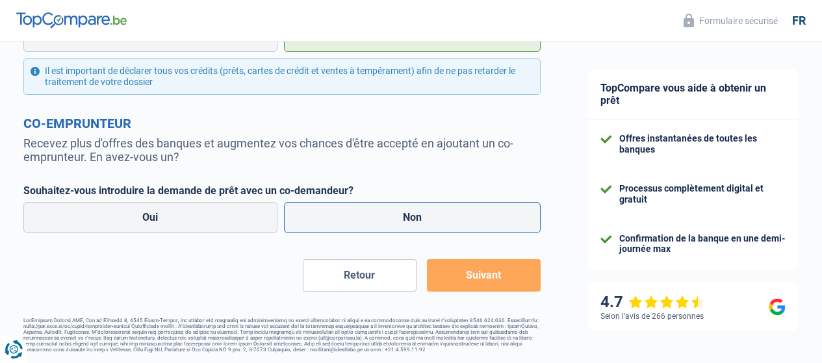
click at [398, 213] on label "Non" at bounding box center [412, 217] width 257 height 31
click at [398, 213] on input "Non" at bounding box center [412, 217] width 257 height 31
radio input "true"
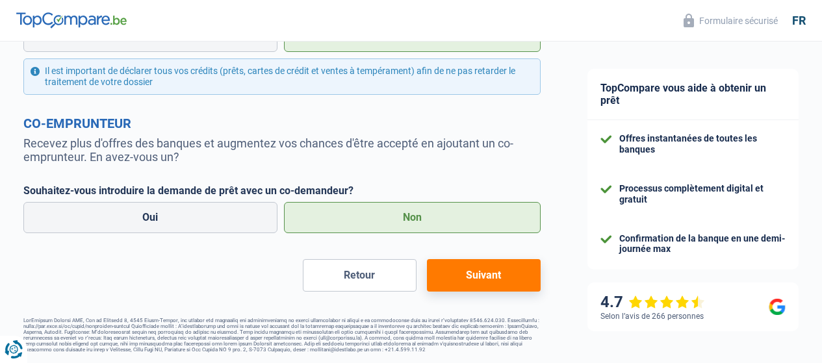
click at [479, 272] on button "Suivant" at bounding box center [484, 275] width 114 height 33
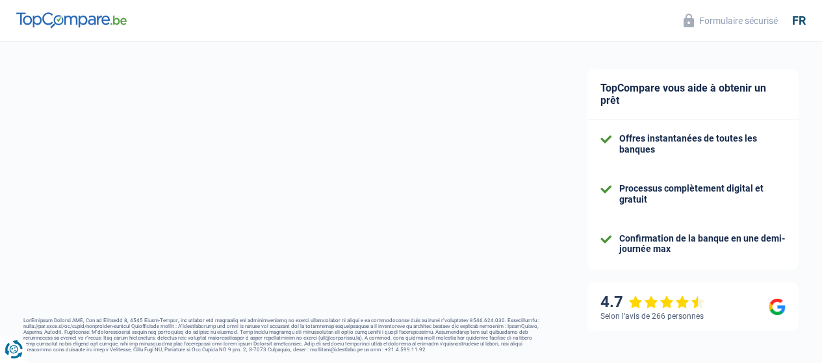
select select "60"
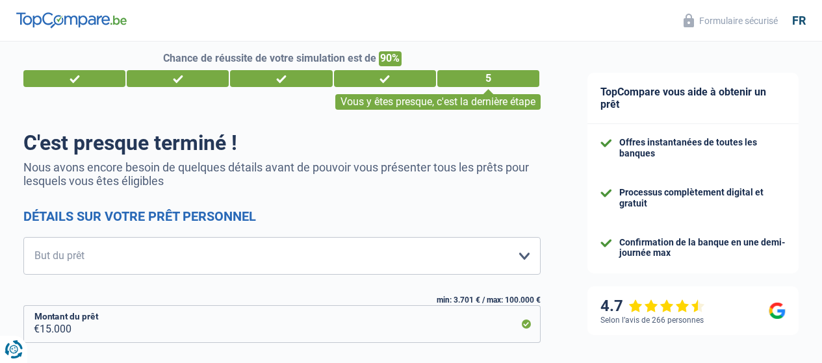
scroll to position [65, 0]
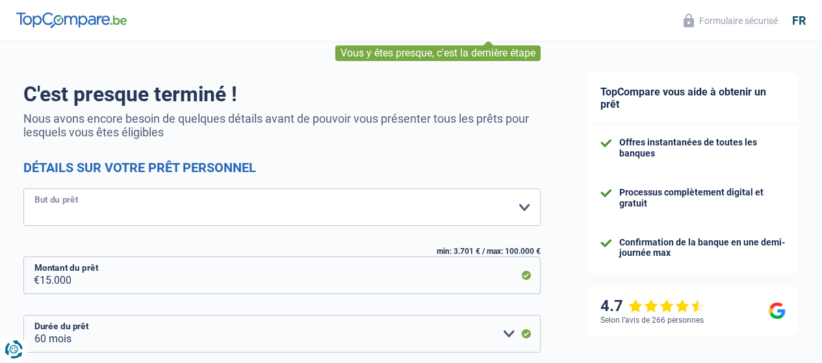
click at [515, 207] on select "Confort maison: meubles, textile, peinture, électroménager, outillage non-profe…" at bounding box center [282, 208] width 518 height 38
select select "movingOrInstallation"
click at [34, 189] on select "Confort maison: meubles, textile, peinture, électroménager, outillage non-profe…" at bounding box center [282, 208] width 518 height 38
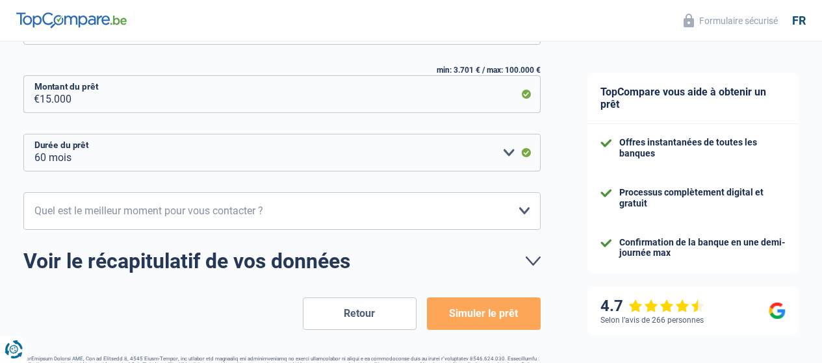
scroll to position [260, 0]
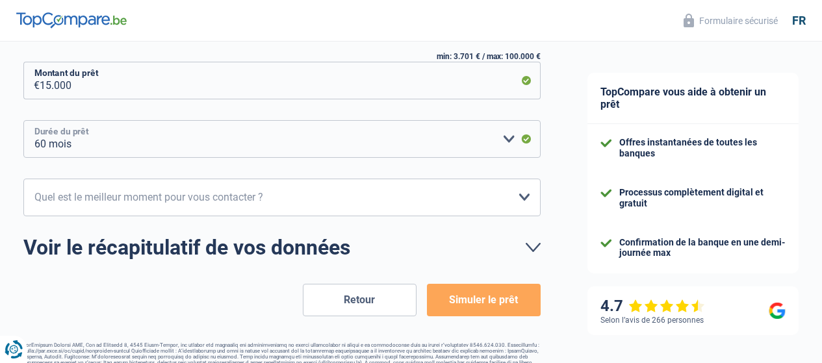
click at [495, 138] on select "12 mois 18 mois 24 mois 30 mois 36 mois 42 mois 48 mois 60 mois Veuillez sélect…" at bounding box center [282, 139] width 518 height 38
select select "48"
click at [34, 121] on select "12 mois 18 mois 24 mois 30 mois 36 mois 42 mois 48 mois 60 mois Veuillez sélect…" at bounding box center [282, 139] width 518 height 38
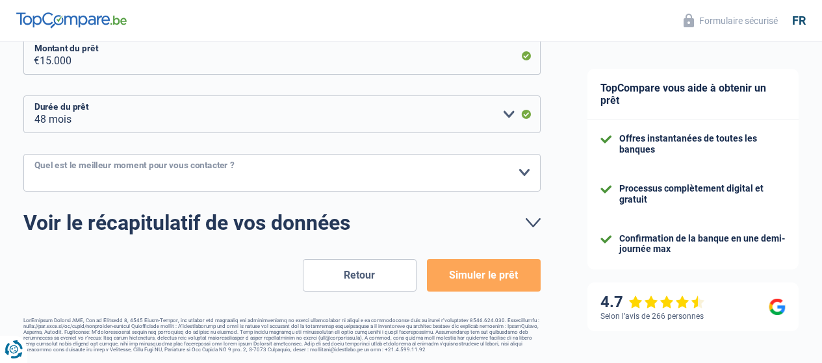
click at [510, 172] on select "10h-12h 12h-14h 14h-16h 16h-18h Veuillez sélectionner une option" at bounding box center [282, 173] width 518 height 38
select select "12-14"
click at [34, 154] on select "10h-12h 12h-14h 14h-16h 16h-18h Veuillez sélectionner une option" at bounding box center [282, 173] width 518 height 38
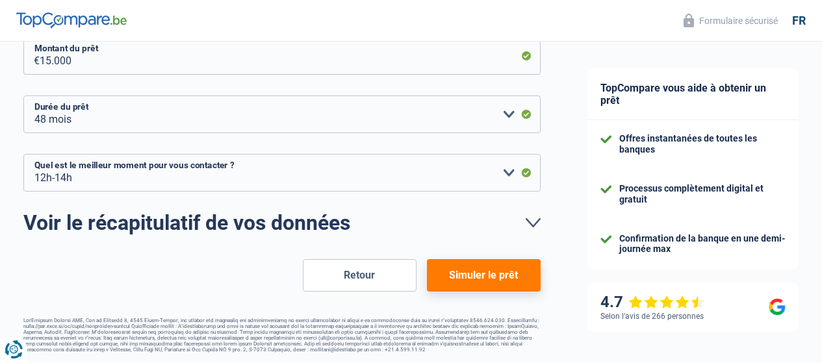
click at [451, 270] on button "Simuler le prêt" at bounding box center [484, 275] width 114 height 33
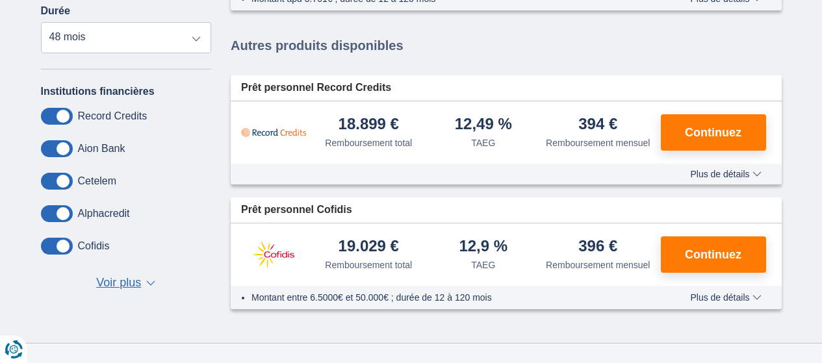
scroll to position [455, 0]
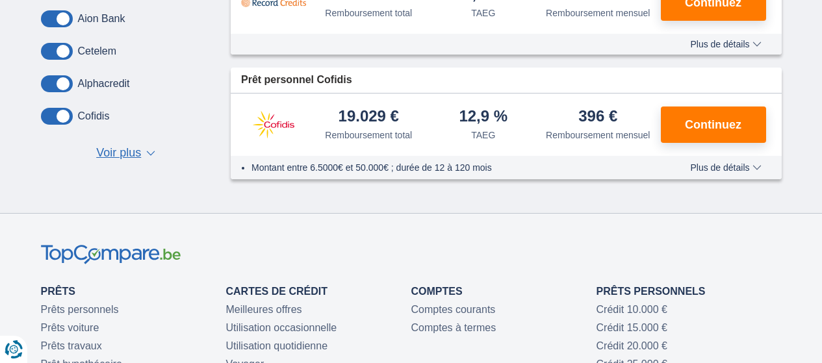
click at [138, 155] on span "Voir plus" at bounding box center [118, 153] width 45 height 17
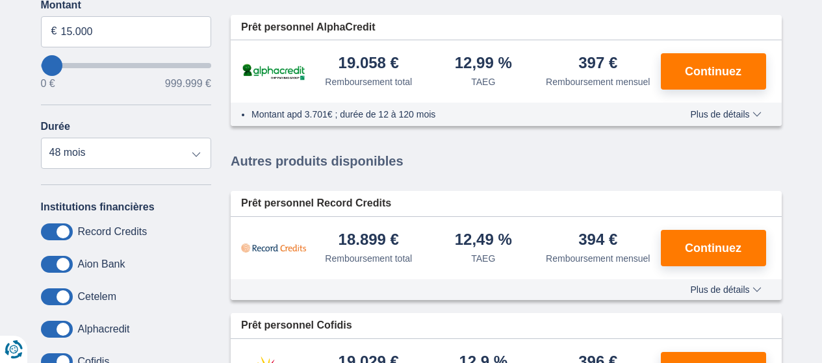
scroll to position [195, 0]
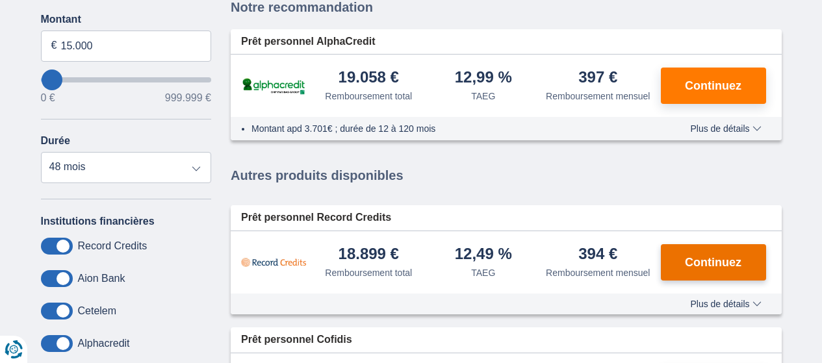
click at [711, 257] on span "Continuez" at bounding box center [713, 263] width 57 height 12
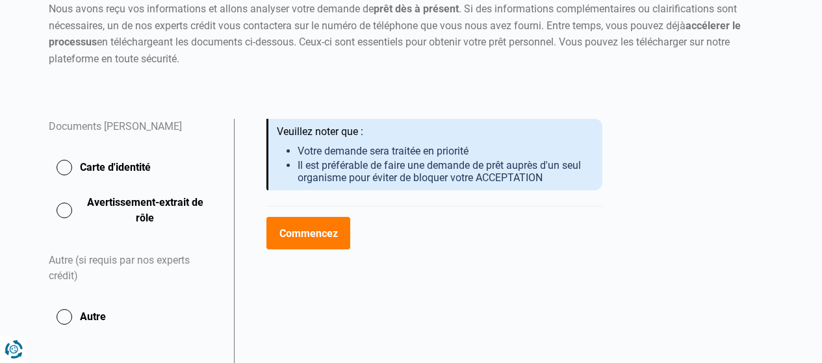
scroll to position [215, 0]
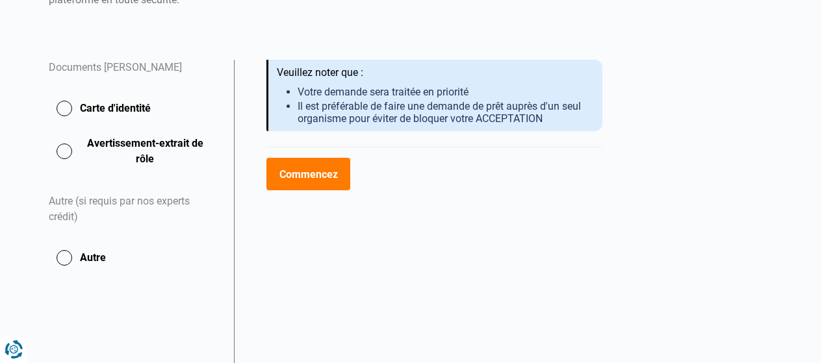
click at [62, 112] on button "Carte d'identité" at bounding box center [134, 108] width 170 height 33
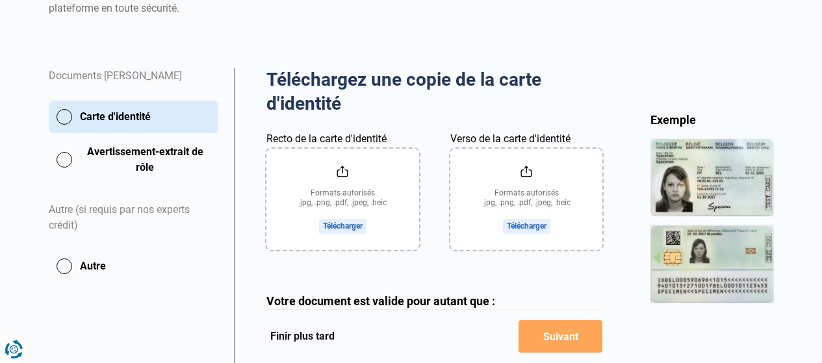
scroll to position [195, 0]
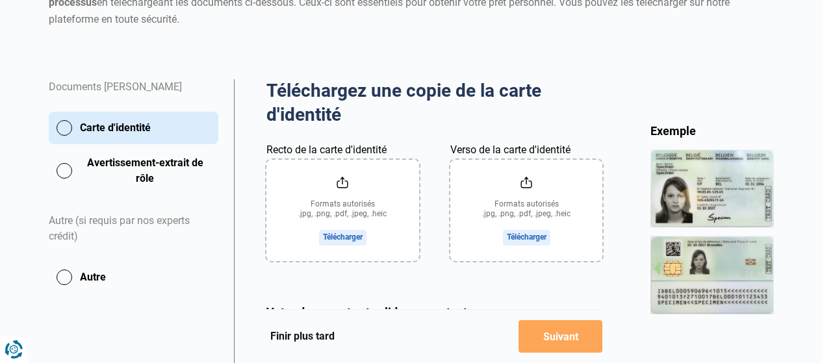
click at [61, 171] on button "Avertissement-extrait de rôle" at bounding box center [134, 171] width 170 height 33
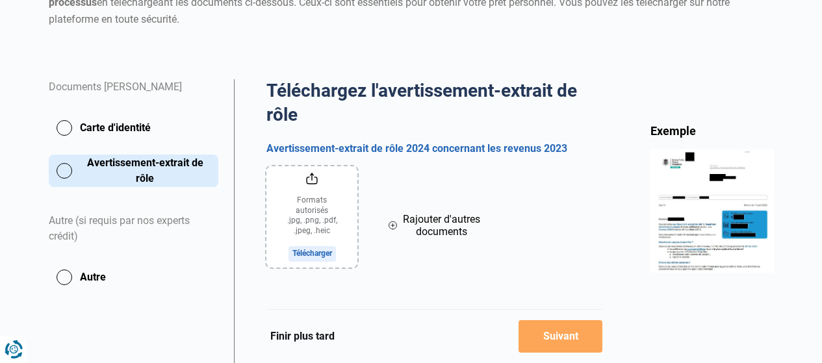
scroll to position [260, 0]
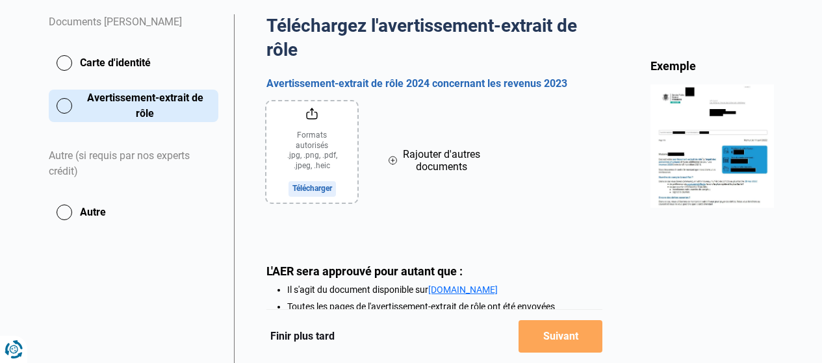
click at [70, 212] on button "Autre" at bounding box center [134, 212] width 170 height 33
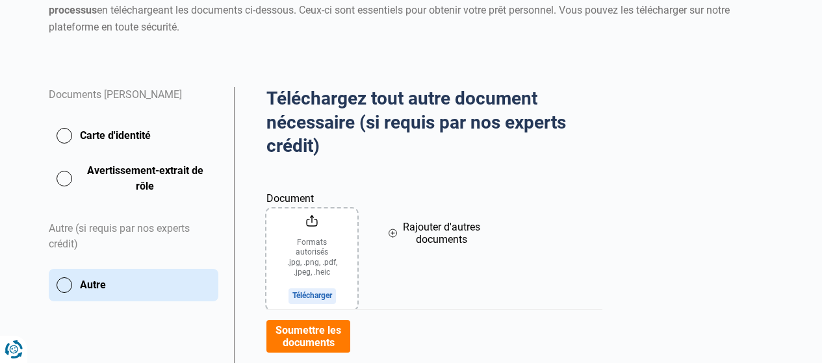
scroll to position [195, 0]
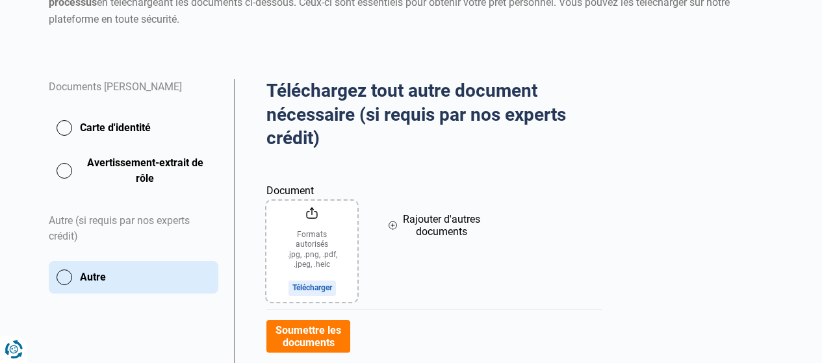
click at [62, 283] on button "Autre" at bounding box center [134, 277] width 170 height 33
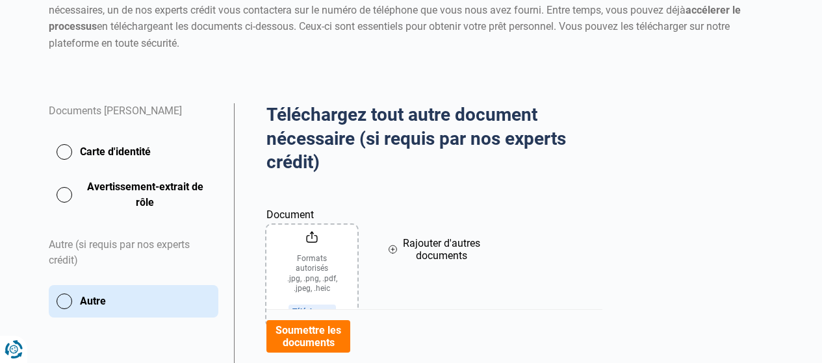
scroll to position [260, 0]
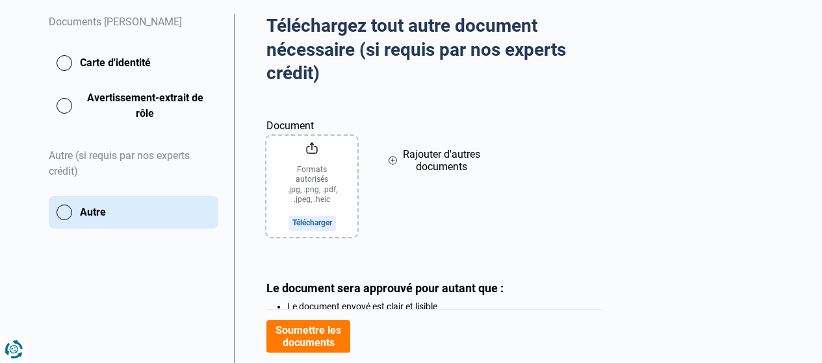
click at [92, 159] on div "Autre (si requis par nos experts crédit)" at bounding box center [134, 165] width 170 height 64
click at [66, 66] on button "Carte d'identité" at bounding box center [134, 63] width 170 height 33
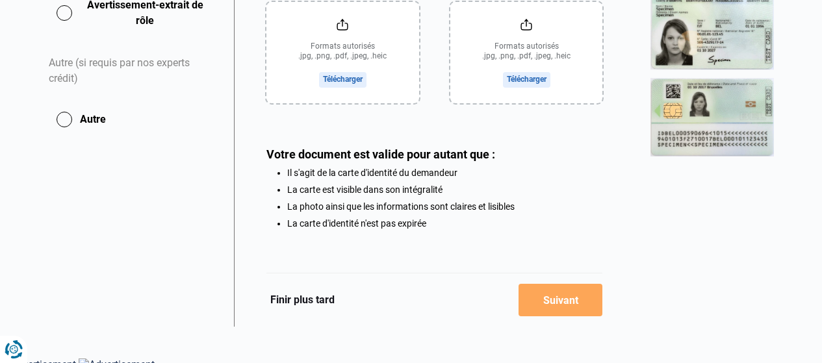
scroll to position [363, 0]
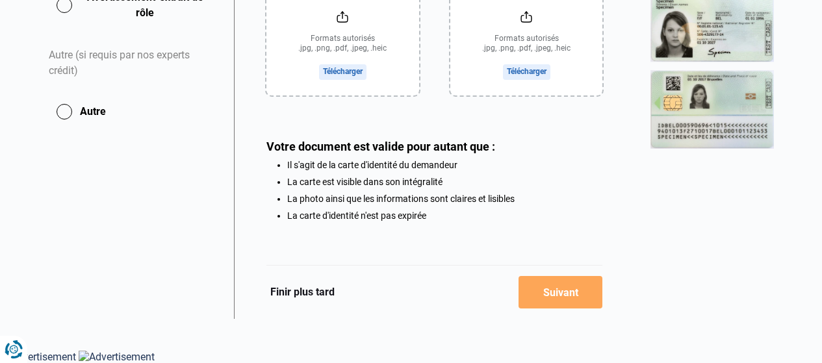
click at [309, 291] on button "Finir plus tard" at bounding box center [303, 292] width 72 height 17
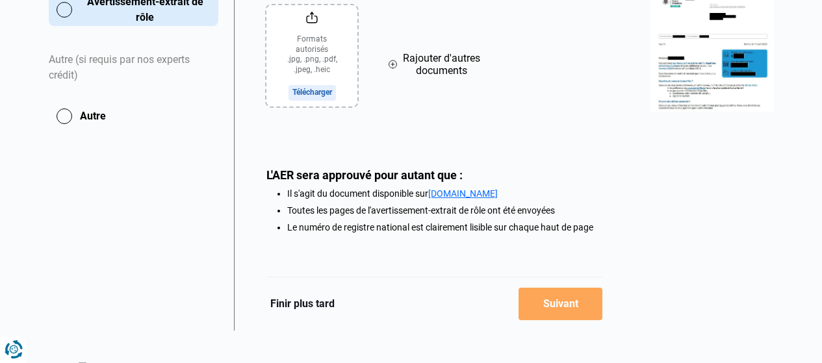
scroll to position [370, 0]
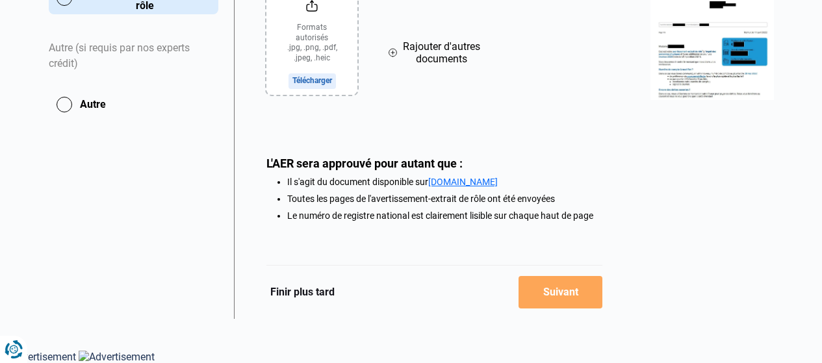
click at [319, 295] on button "Finir plus tard" at bounding box center [303, 292] width 72 height 17
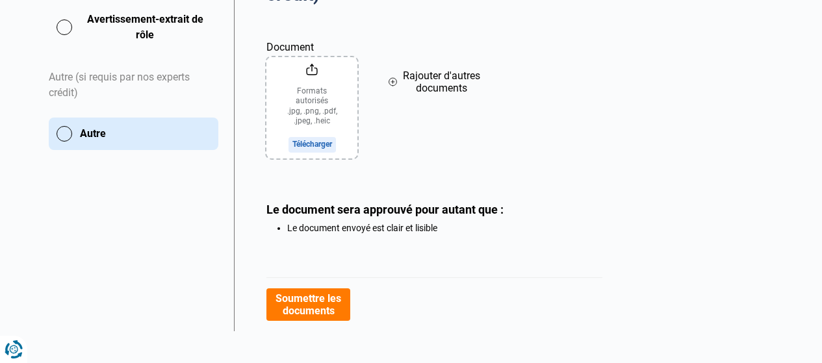
scroll to position [351, 0]
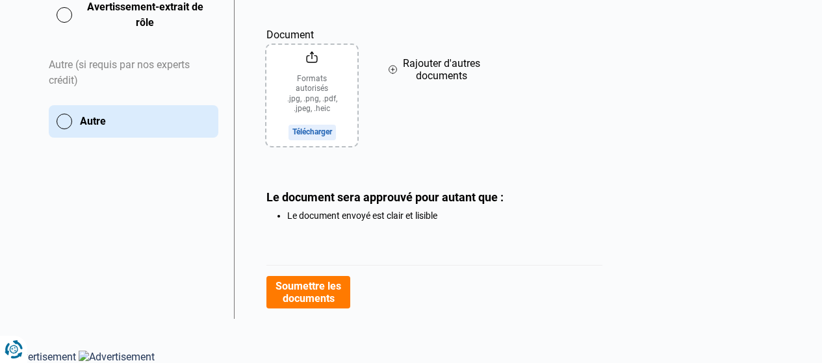
click at [334, 287] on button "Soumettre les documents" at bounding box center [309, 292] width 84 height 33
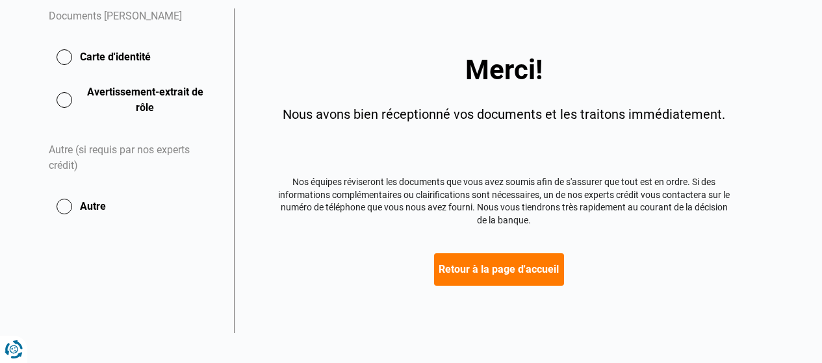
scroll to position [280, 0]
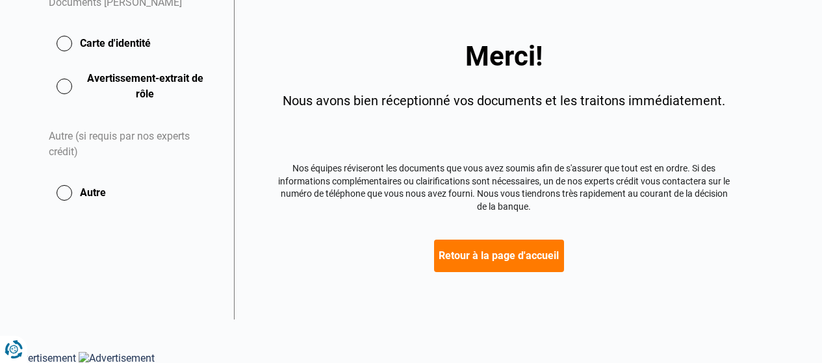
click at [510, 255] on button "Retour à la page d'accueil" at bounding box center [499, 256] width 130 height 33
